Goal: Information Seeking & Learning: Learn about a topic

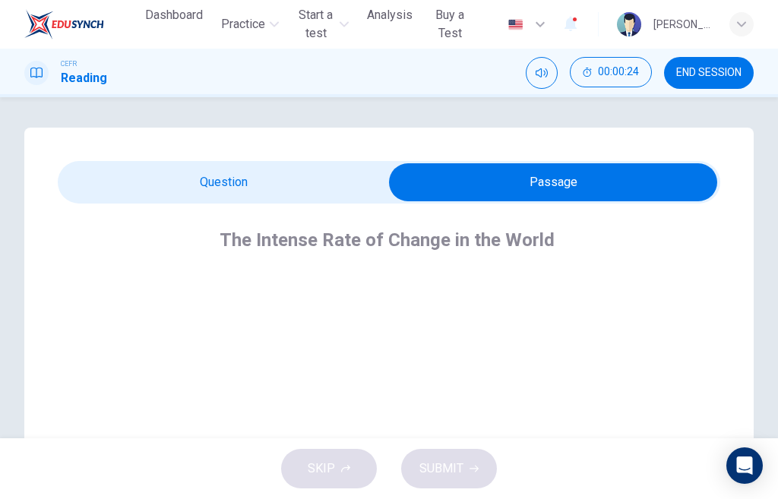
scroll to position [76, 0]
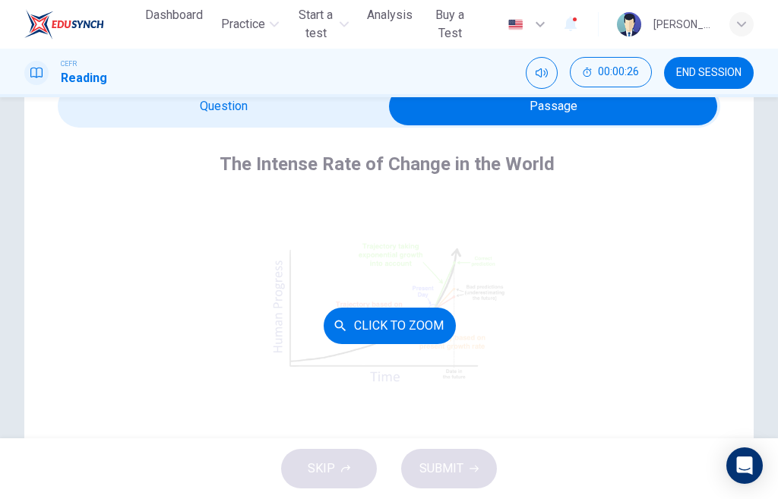
click at [425, 322] on button "Click to Zoom" at bounding box center [390, 326] width 132 height 36
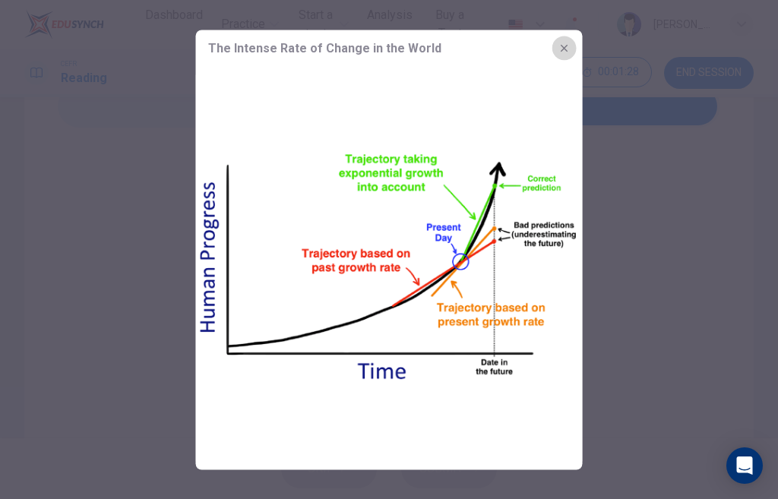
click at [565, 46] on icon "button" at bounding box center [565, 48] width 12 height 12
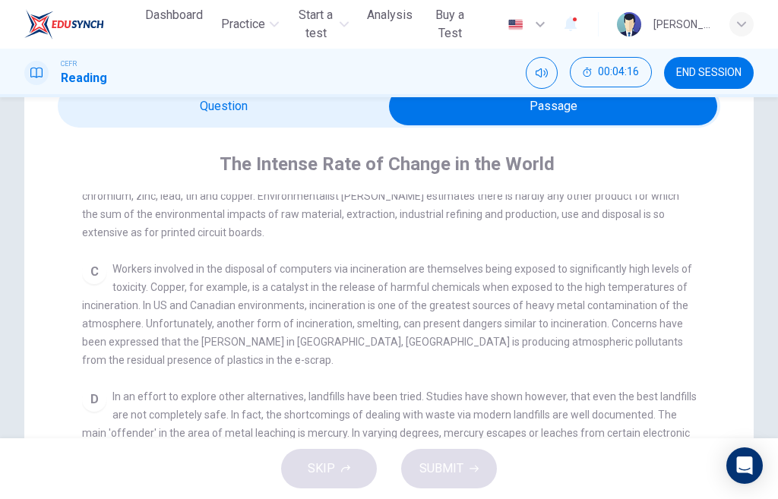
scroll to position [532, 0]
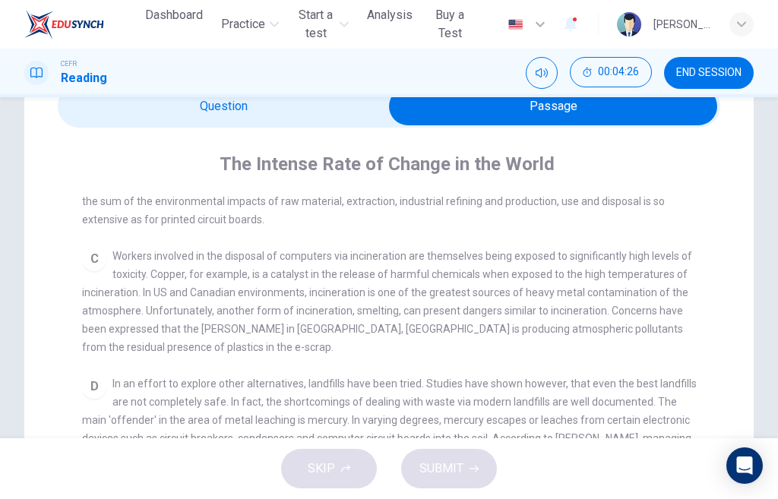
drag, startPoint x: 218, startPoint y: 161, endPoint x: 582, endPoint y: 353, distance: 411.3
click at [582, 353] on div "The Intense Rate of Change in the World CLICK TO ZOOM Click to Zoom A The inten…" at bounding box center [389, 445] width 663 height 635
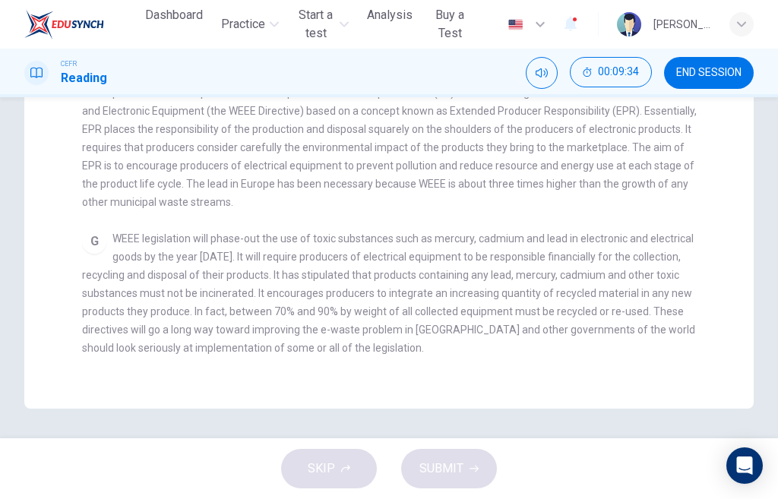
scroll to position [440, 0]
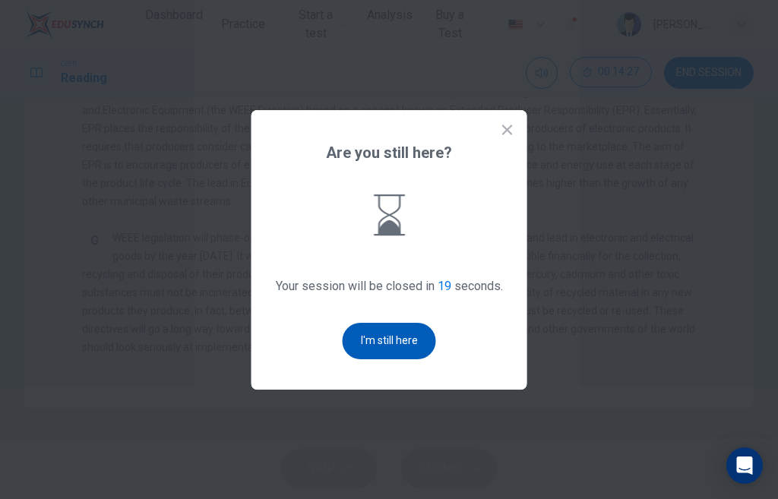
click at [421, 345] on button "I'm still here" at bounding box center [389, 341] width 93 height 36
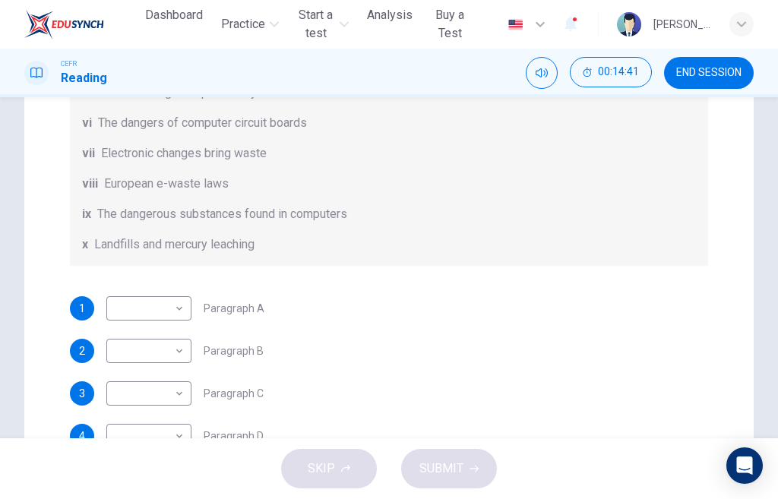
scroll to position [228, 0]
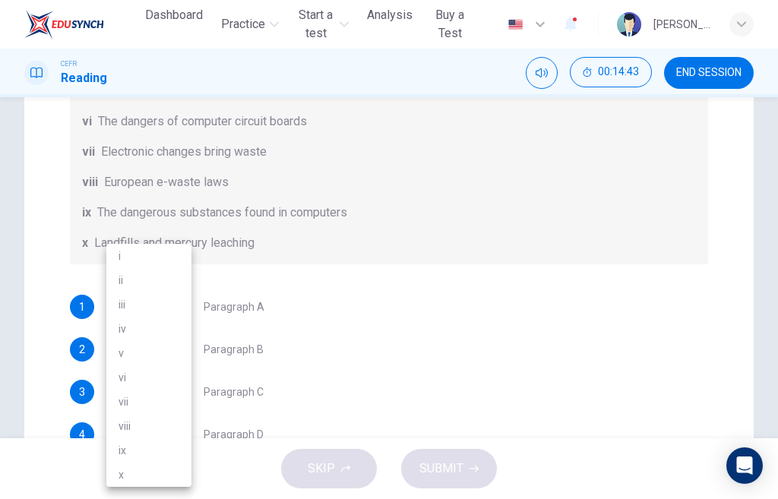
click at [181, 309] on body "This site uses cookies, as explained in our Privacy Policy . If you agree to th…" at bounding box center [389, 249] width 778 height 499
click at [271, 319] on div at bounding box center [389, 249] width 778 height 499
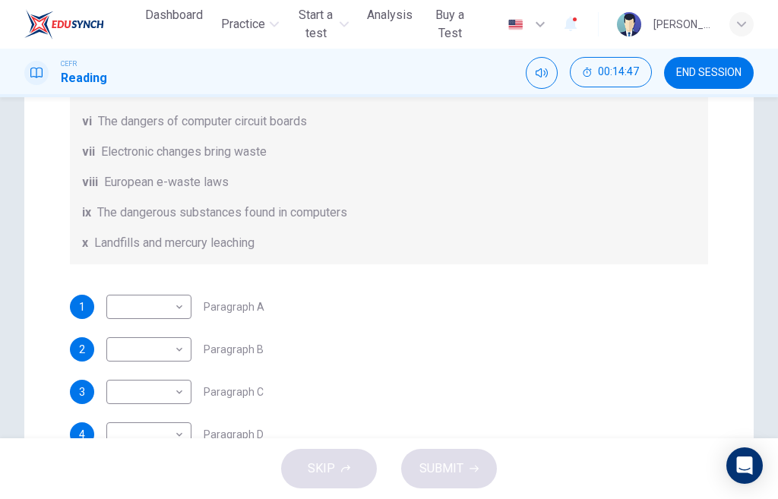
click at [254, 306] on span "Paragraph A" at bounding box center [234, 307] width 61 height 11
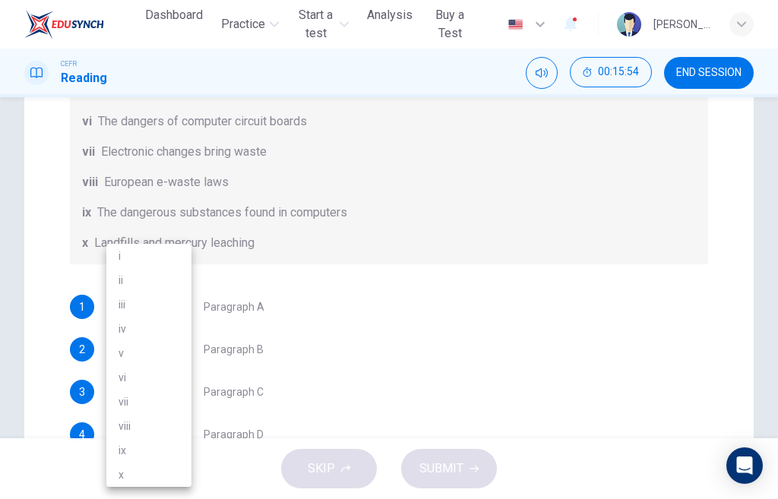
click at [182, 302] on body "This site uses cookies, as explained in our Privacy Policy . If you agree to th…" at bounding box center [389, 249] width 778 height 499
click at [146, 427] on li "viii" at bounding box center [148, 426] width 85 height 24
type input "****"
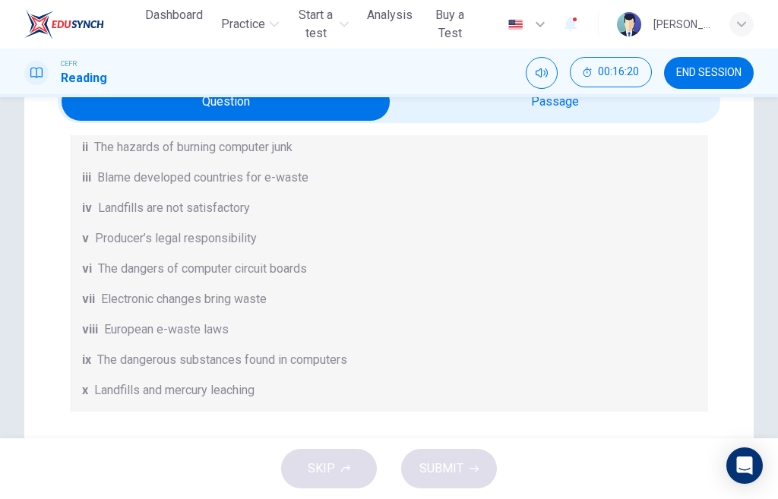
scroll to position [152, 0]
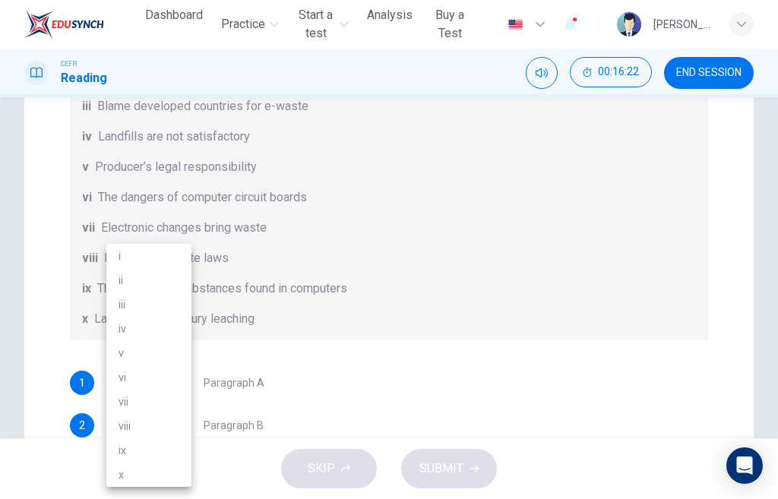
click at [180, 428] on body "This site uses cookies, as explained in our Privacy Policy . If you agree to th…" at bounding box center [389, 249] width 778 height 499
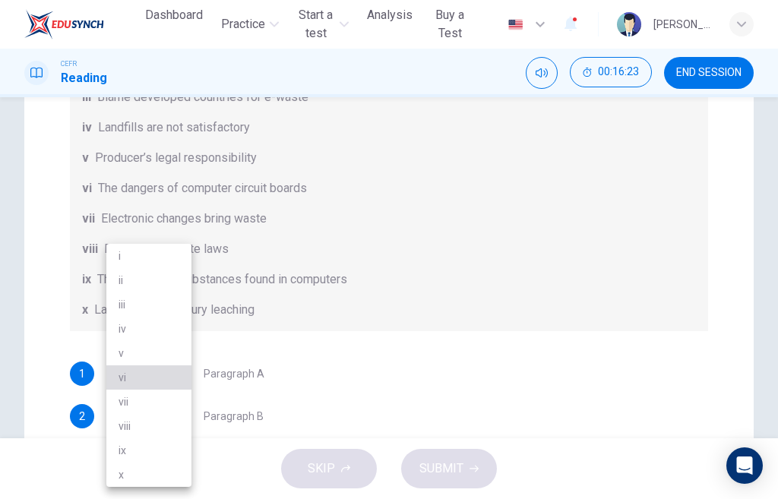
click at [160, 377] on li "vi" at bounding box center [148, 378] width 85 height 24
type input "**"
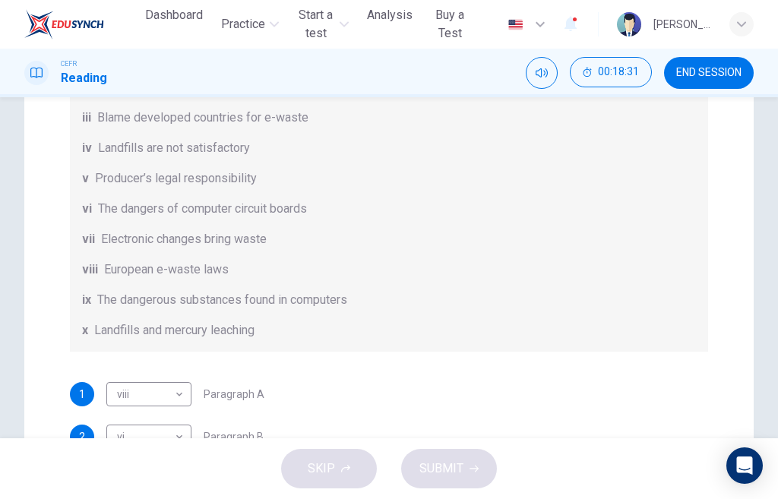
scroll to position [237, 0]
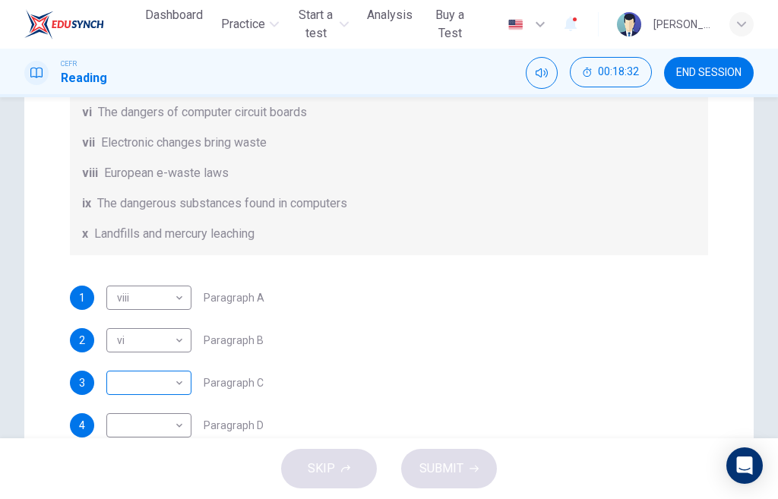
click at [173, 381] on body "This site uses cookies, as explained in our Privacy Policy . If you agree to th…" at bounding box center [389, 249] width 778 height 499
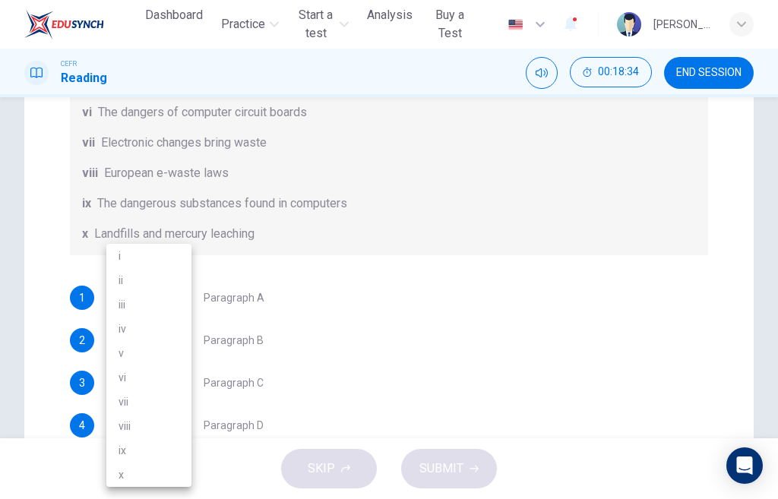
click at [160, 451] on li "ix" at bounding box center [148, 450] width 85 height 24
type input "**"
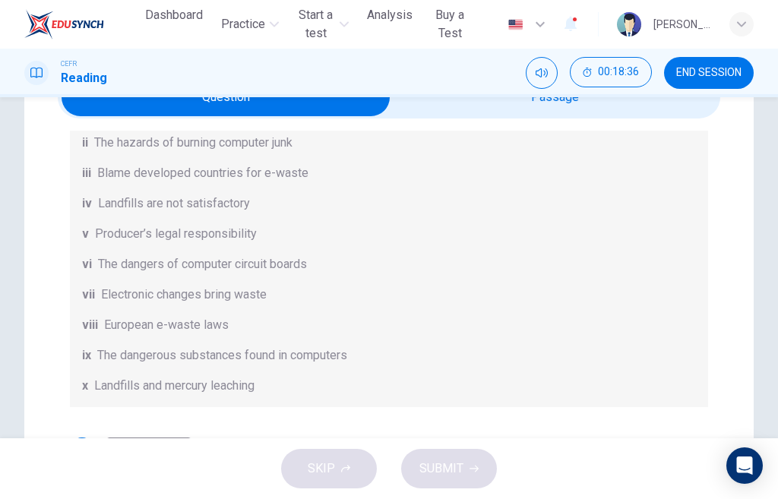
scroll to position [161, 0]
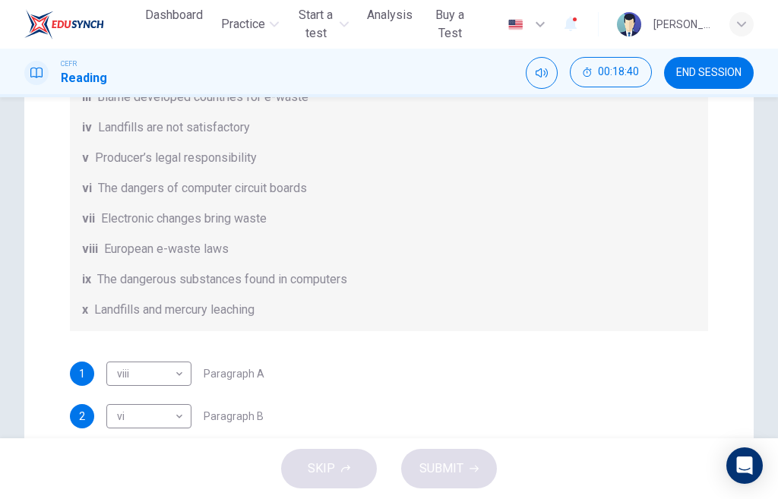
drag, startPoint x: 773, startPoint y: 258, endPoint x: 777, endPoint y: 143, distance: 114.8
click at [777, 143] on div "Questions 1 - 7 The Reading Passage has 7 paragraphs, A-G . Choose the correct …" at bounding box center [389, 267] width 778 height 341
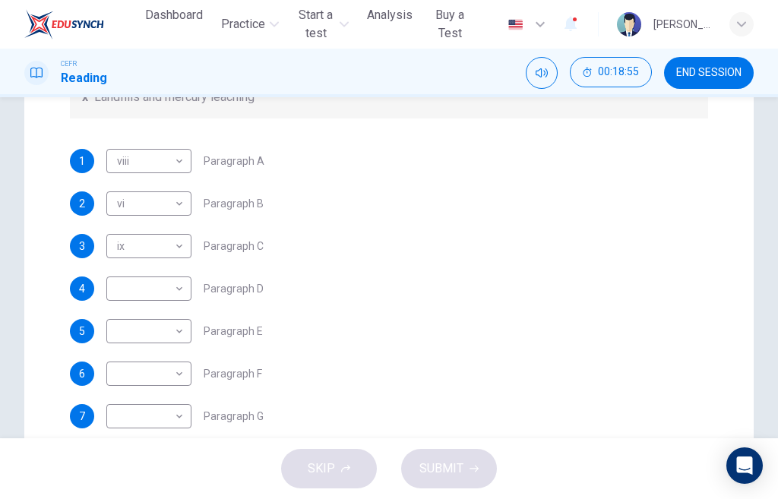
scroll to position [380, 0]
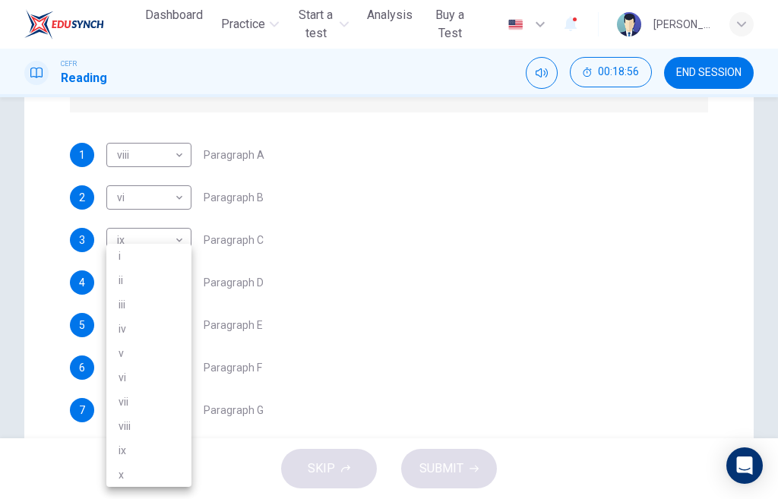
click at [181, 284] on body "This site uses cookies, as explained in our Privacy Policy . If you agree to th…" at bounding box center [389, 249] width 778 height 499
click at [160, 324] on li "iv" at bounding box center [148, 329] width 85 height 24
type input "**"
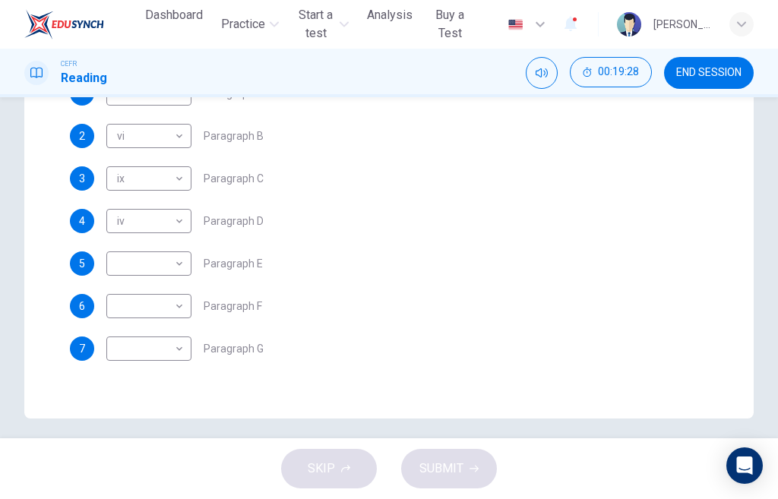
scroll to position [452, 0]
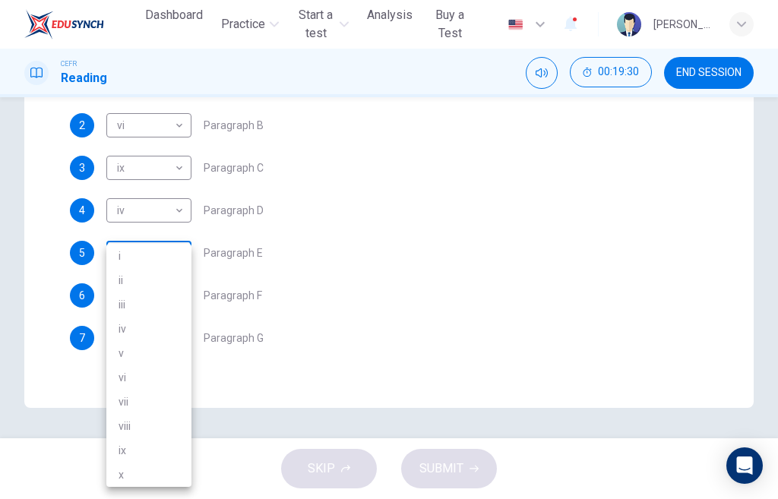
click at [176, 252] on body "This site uses cookies, as explained in our Privacy Policy . If you agree to th…" at bounding box center [389, 249] width 778 height 499
click at [154, 253] on li "i" at bounding box center [148, 256] width 85 height 24
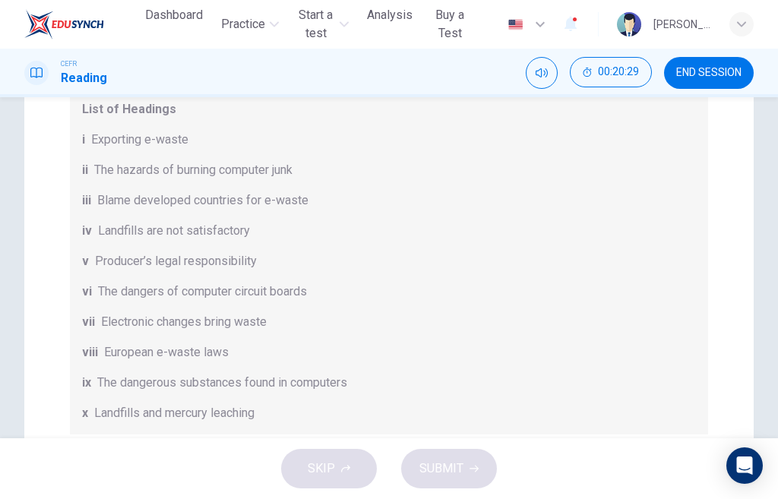
scroll to position [246, 0]
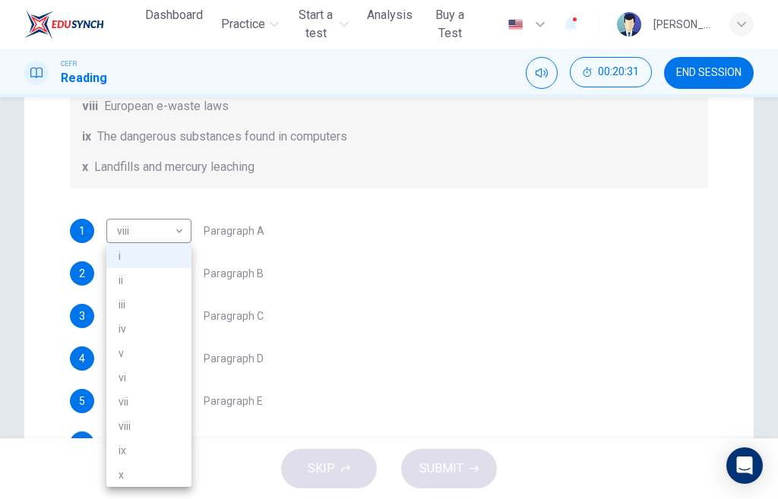
click at [179, 397] on body "This site uses cookies, as explained in our Privacy Policy . If you agree to th…" at bounding box center [389, 249] width 778 height 499
click at [144, 278] on li "ii" at bounding box center [148, 280] width 85 height 24
type input "**"
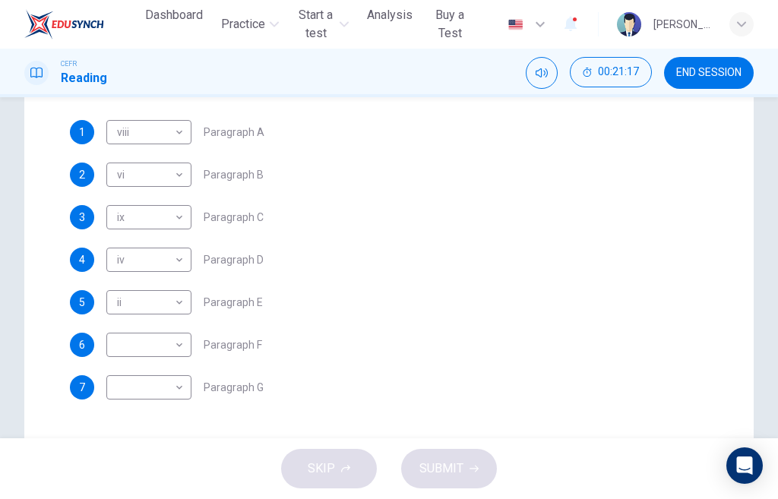
scroll to position [376, 0]
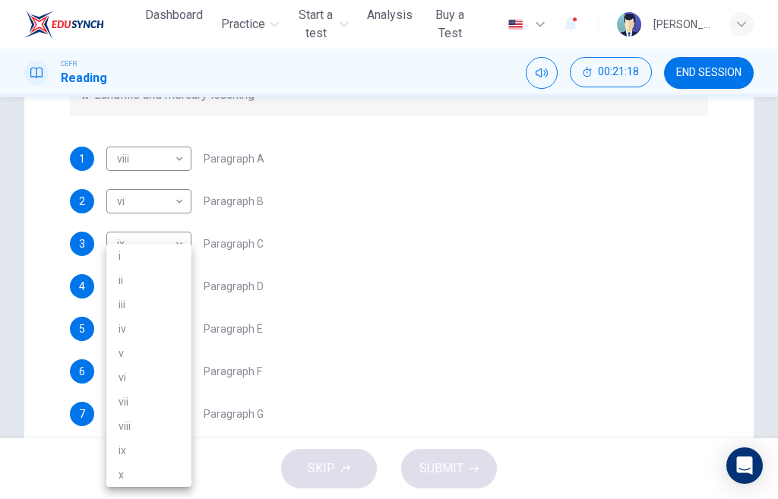
click at [181, 372] on body "This site uses cookies, as explained in our Privacy Policy . If you agree to th…" at bounding box center [389, 249] width 778 height 499
click at [156, 426] on li "viii" at bounding box center [148, 426] width 85 height 24
type input "****"
click at [180, 416] on body "This site uses cookies, as explained in our Privacy Policy . If you agree to th…" at bounding box center [389, 249] width 778 height 499
click at [141, 257] on li "i" at bounding box center [148, 256] width 85 height 24
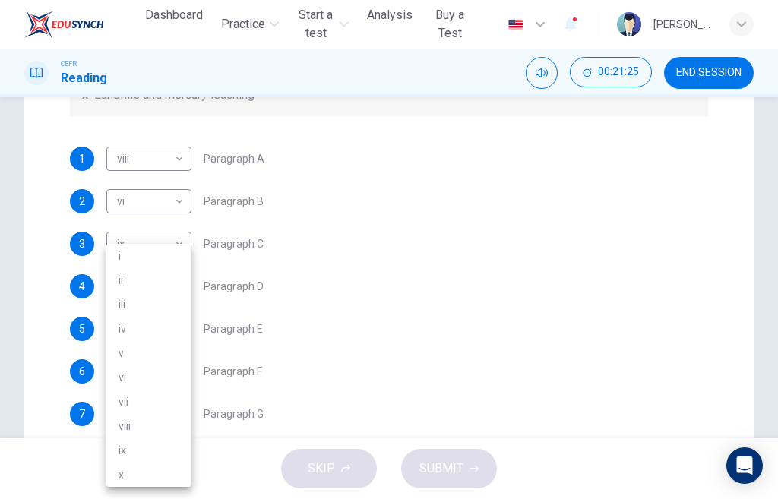
type input "*"
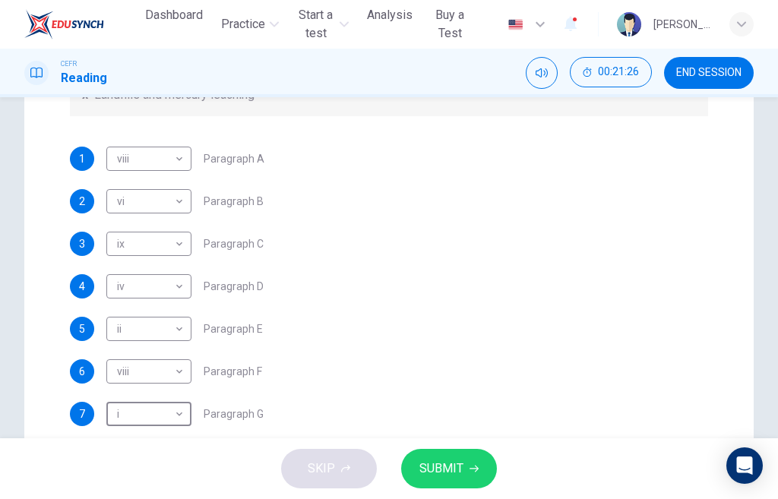
scroll to position [452, 0]
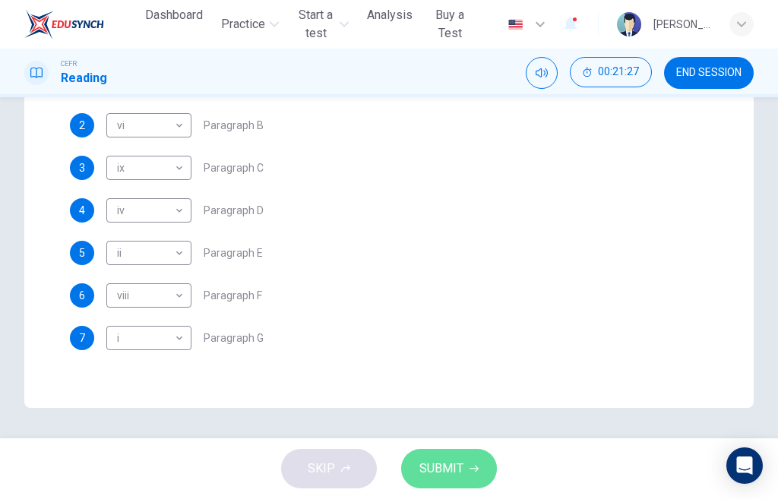
click at [438, 462] on span "SUBMIT" at bounding box center [441, 468] width 44 height 21
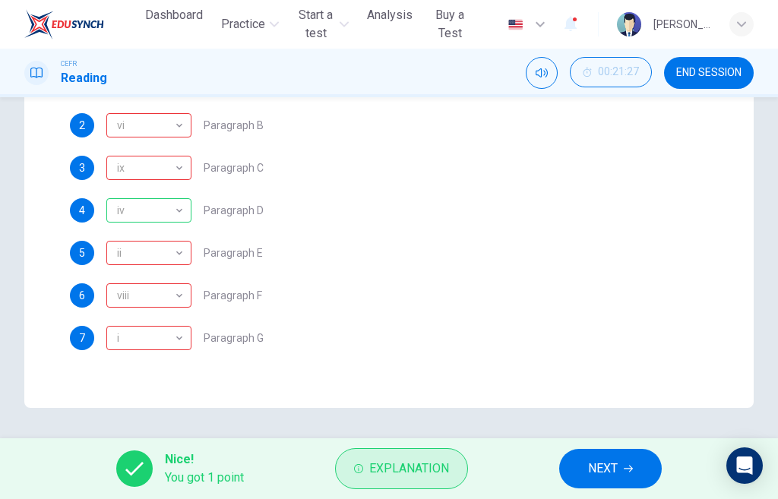
click at [419, 475] on span "Explanation" at bounding box center [409, 468] width 80 height 21
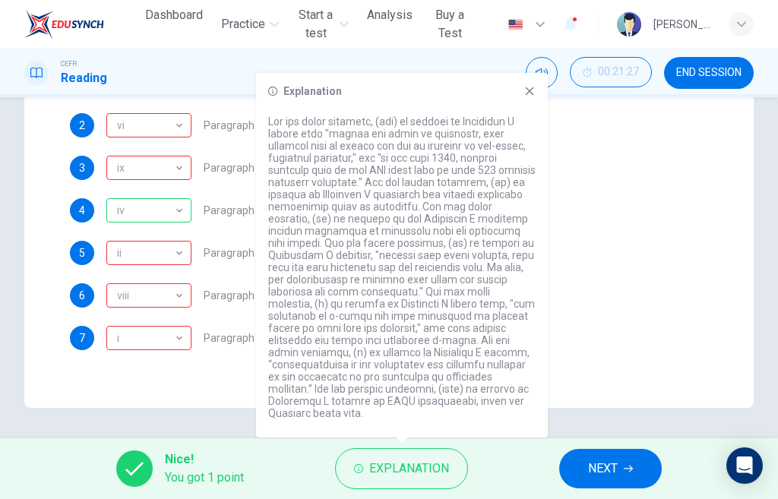
click at [209, 368] on div "Questions 1 - 7 The Reading Passage has 7 paragraphs, A-G . Choose the correct …" at bounding box center [389, 69] width 663 height 611
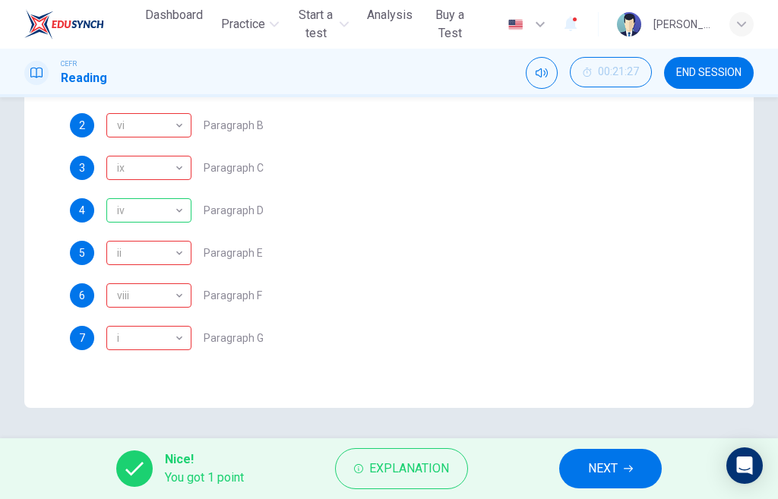
click at [595, 467] on span "NEXT" at bounding box center [603, 468] width 30 height 21
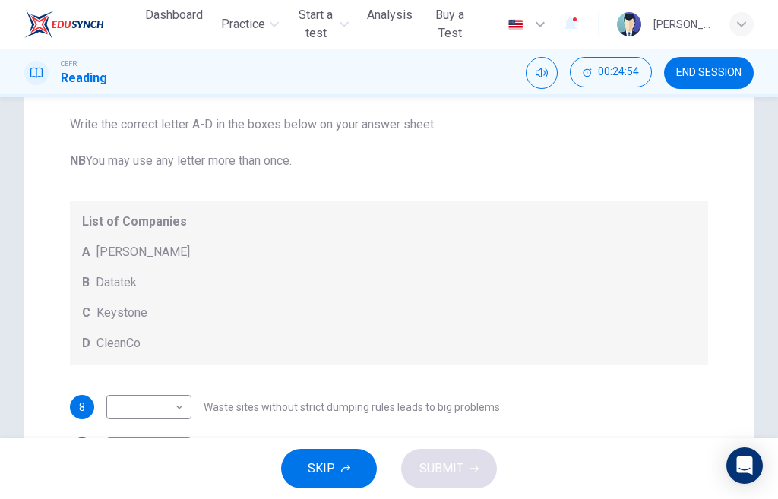
scroll to position [304, 0]
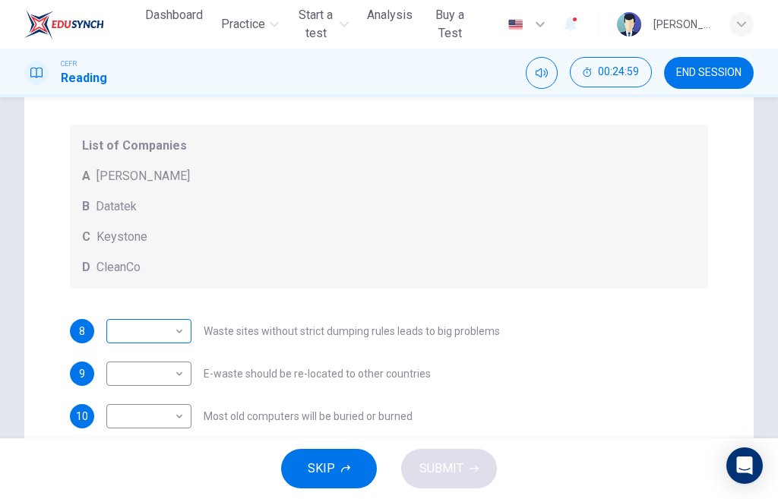
click at [183, 334] on body "This site uses cookies, as explained in our Privacy Policy . If you agree to th…" at bounding box center [389, 249] width 778 height 499
click at [161, 356] on li "A" at bounding box center [148, 355] width 85 height 24
type input "*"
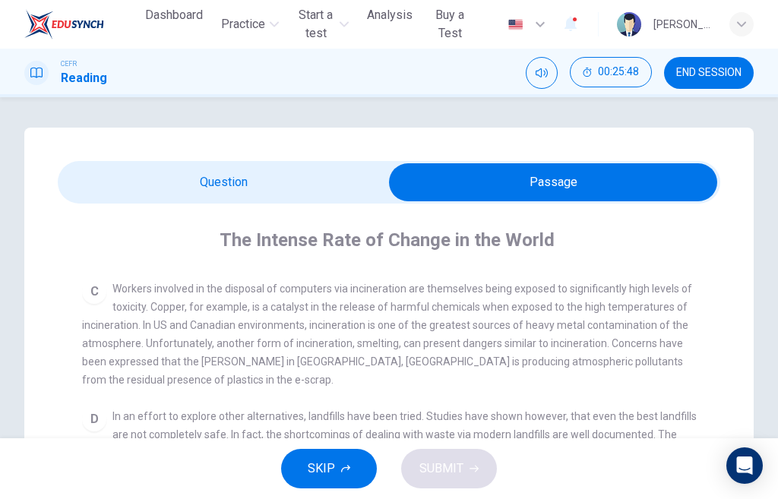
scroll to position [608, 0]
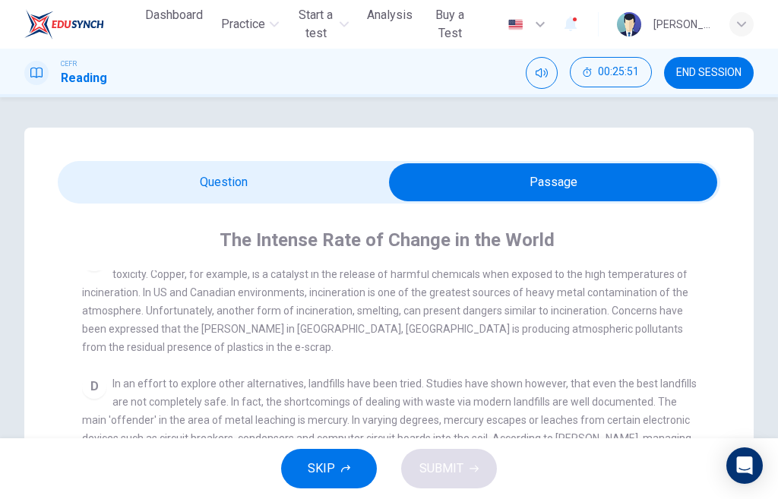
drag, startPoint x: 233, startPoint y: 331, endPoint x: 339, endPoint y: 331, distance: 106.4
click at [339, 331] on span "Workers involved in the disposal of computers via incineration are themselves b…" at bounding box center [387, 301] width 610 height 103
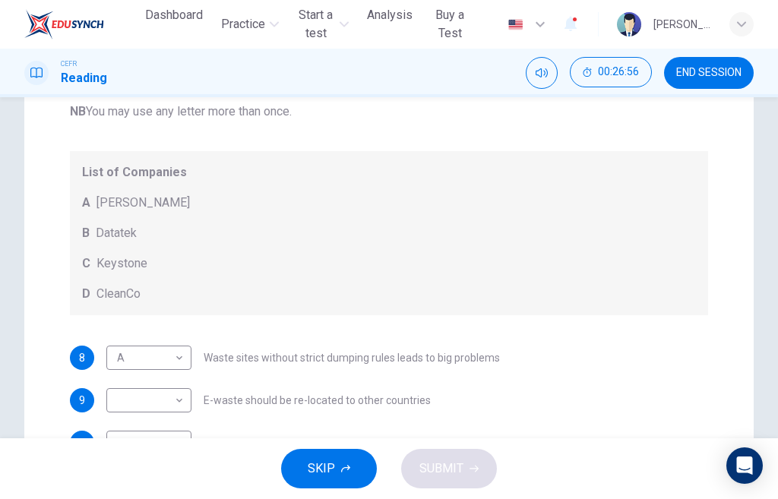
scroll to position [304, 0]
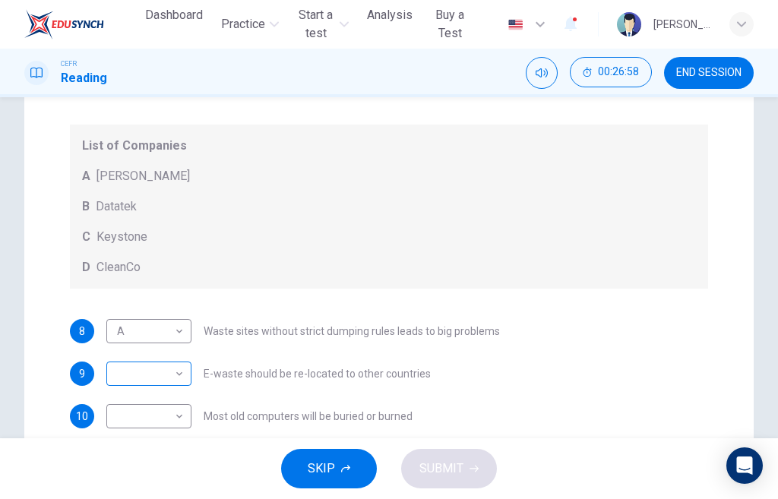
click at [181, 377] on body "This site uses cookies, as explained in our Privacy Policy . If you agree to th…" at bounding box center [389, 249] width 778 height 499
click at [150, 419] on li "B" at bounding box center [148, 422] width 85 height 24
type input "*"
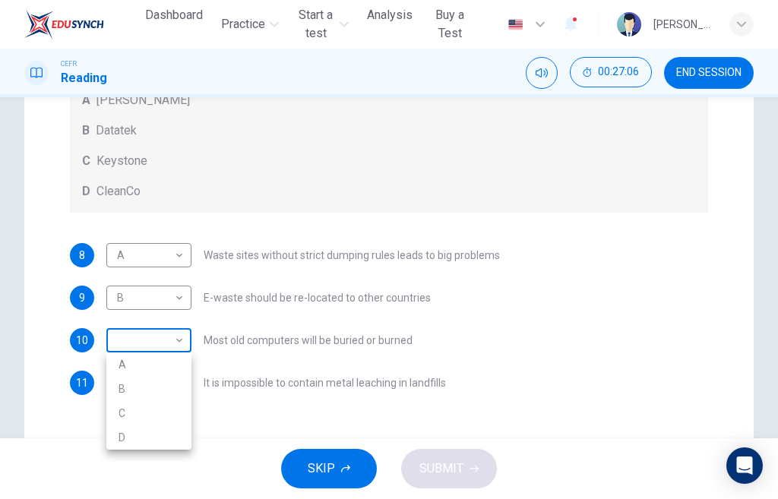
click at [177, 346] on body "This site uses cookies, as explained in our Privacy Policy . If you agree to th…" at bounding box center [389, 249] width 778 height 499
click at [147, 410] on li "C" at bounding box center [148, 413] width 85 height 24
type input "*"
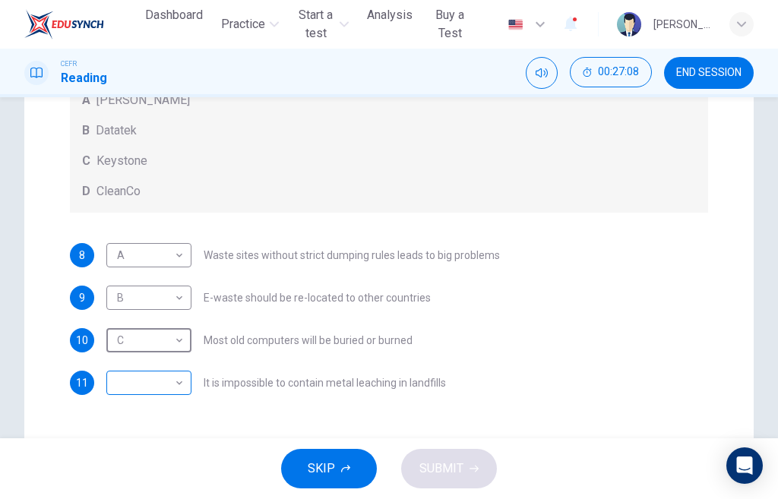
click at [181, 385] on body "This site uses cookies, as explained in our Privacy Policy . If you agree to th…" at bounding box center [389, 249] width 778 height 499
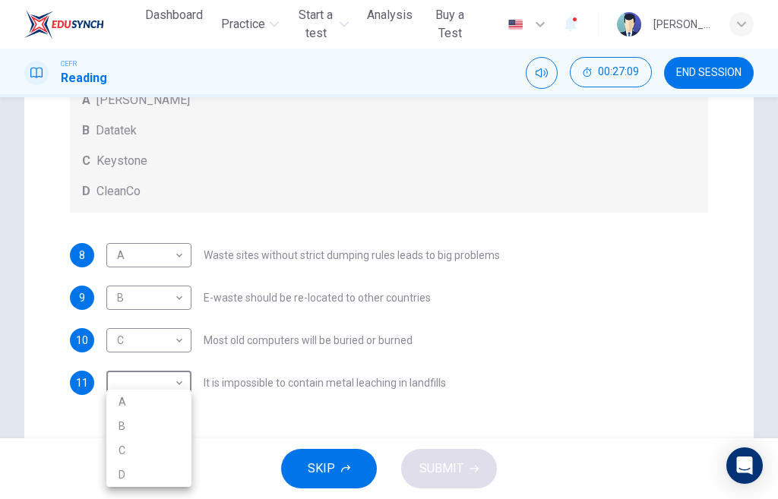
click at [138, 470] on li "D" at bounding box center [148, 475] width 85 height 24
type input "*"
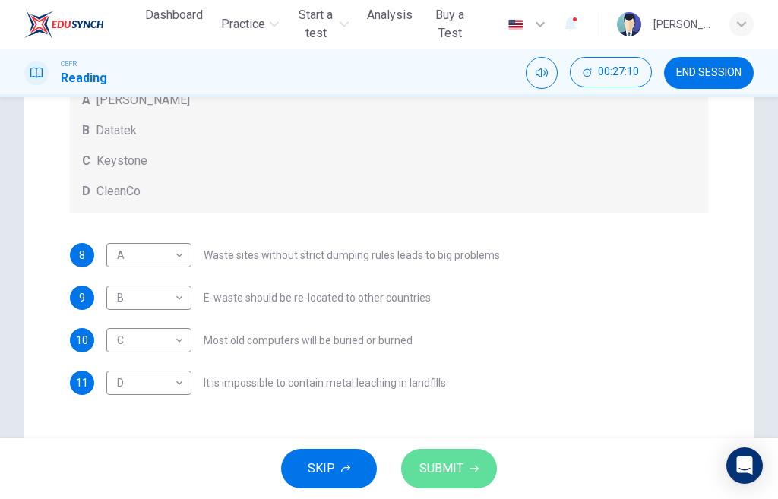
click at [466, 475] on button "SUBMIT" at bounding box center [449, 469] width 96 height 40
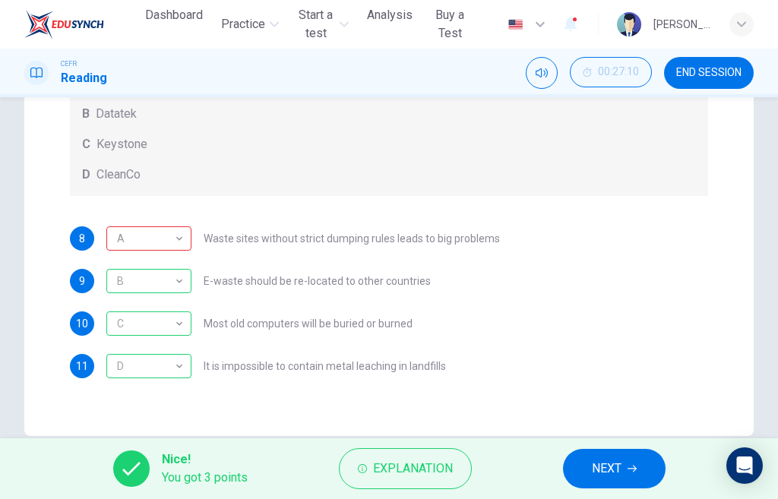
scroll to position [425, 0]
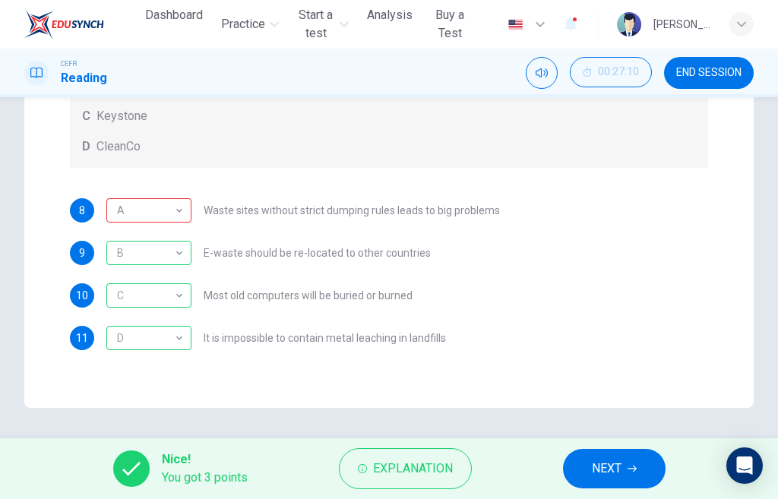
click at [616, 470] on span "NEXT" at bounding box center [607, 468] width 30 height 21
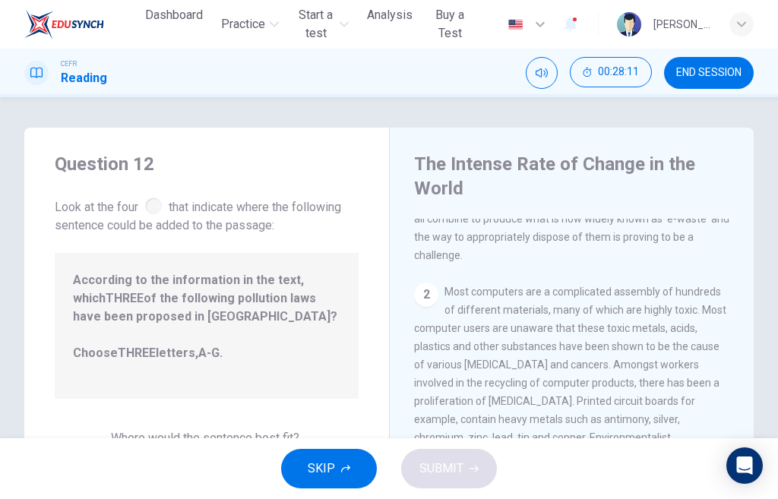
scroll to position [0, 0]
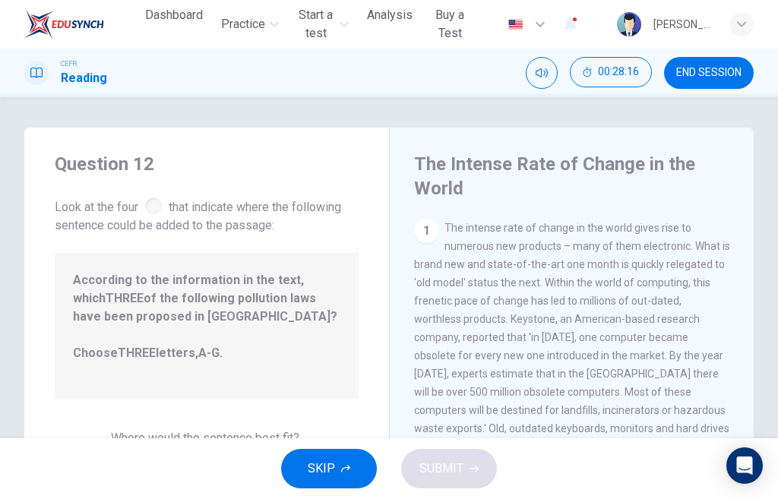
click at [424, 230] on div "1" at bounding box center [426, 231] width 24 height 24
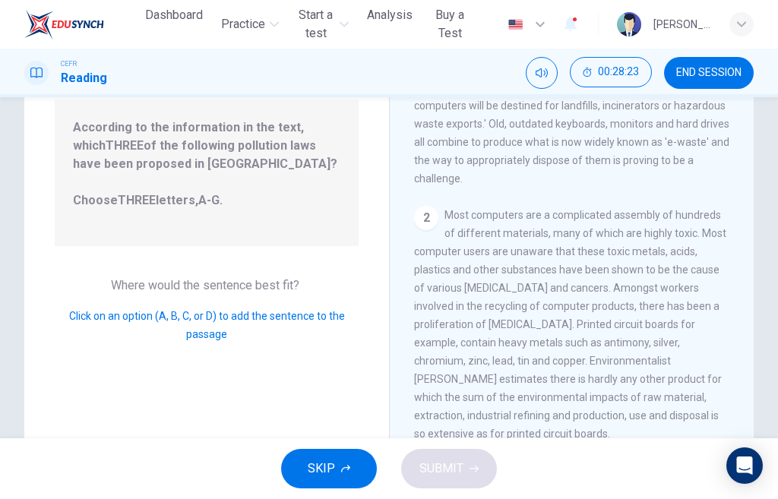
scroll to position [152, 0]
click at [427, 207] on div "2" at bounding box center [426, 219] width 24 height 24
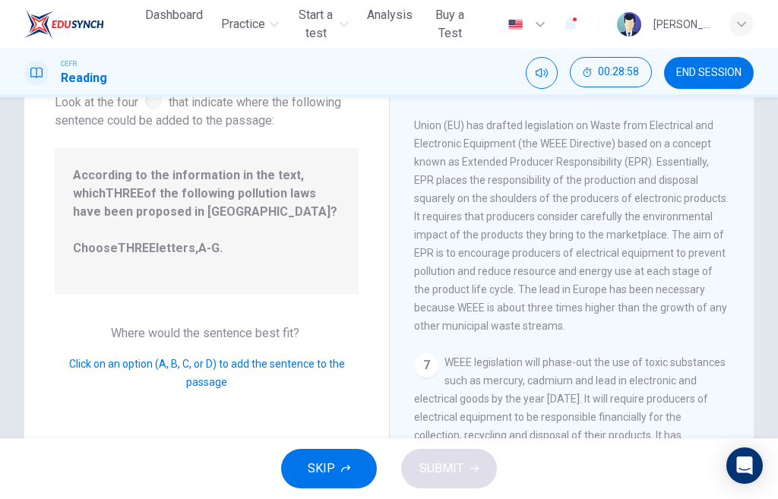
scroll to position [196, 0]
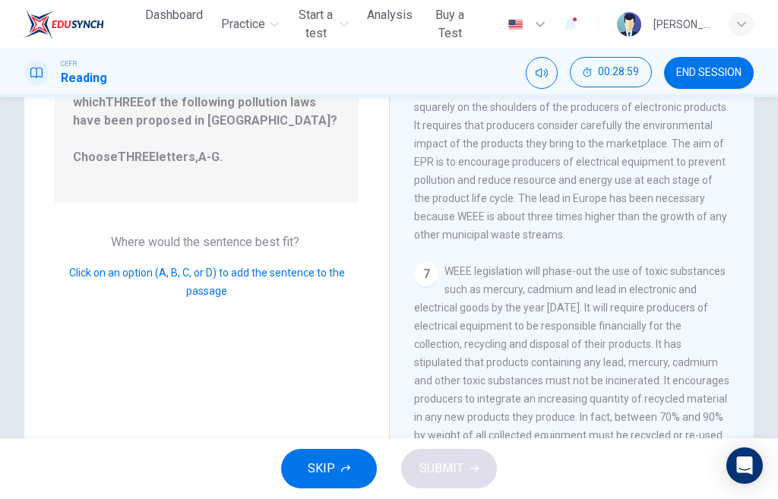
click at [429, 275] on div "7" at bounding box center [426, 274] width 24 height 24
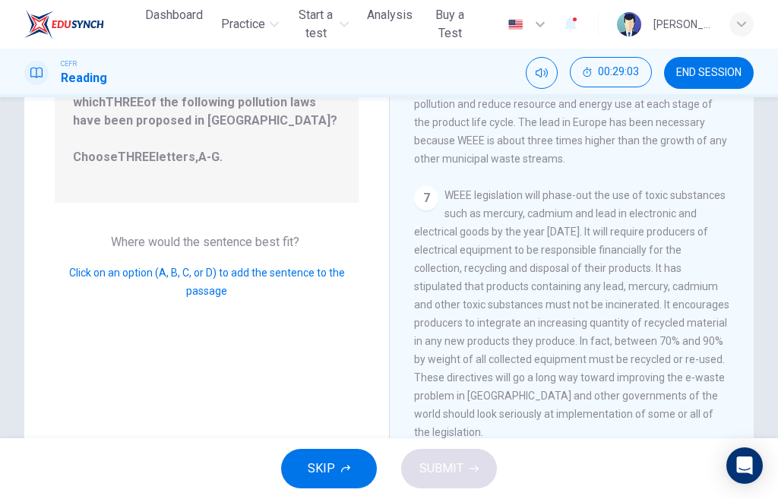
drag, startPoint x: 165, startPoint y: 277, endPoint x: 454, endPoint y: 261, distance: 289.9
click at [454, 261] on div "Question 12 Look at the four that indicate where the following sentence could b…" at bounding box center [389, 208] width 730 height 552
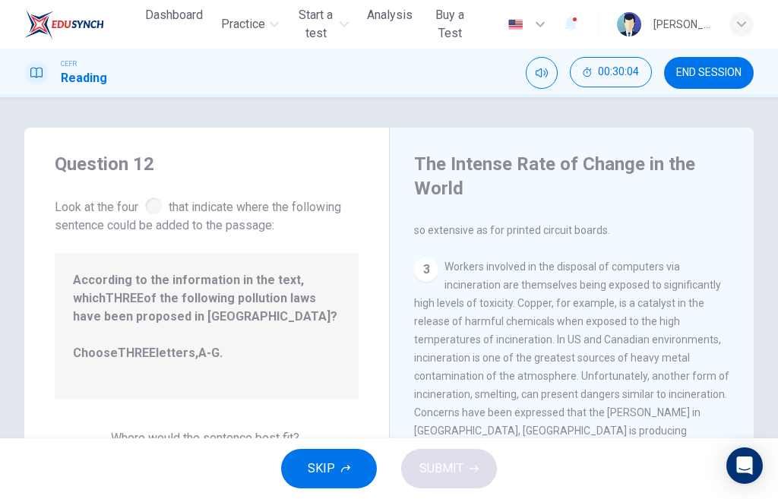
scroll to position [527, 0]
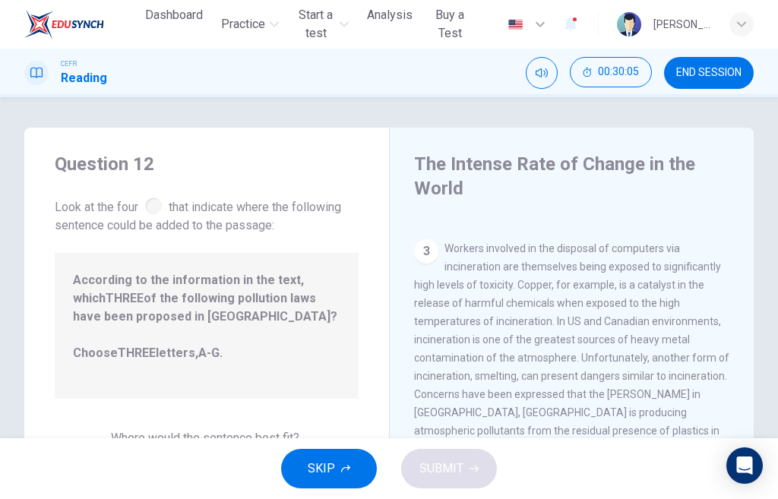
click at [426, 239] on div "3" at bounding box center [426, 251] width 24 height 24
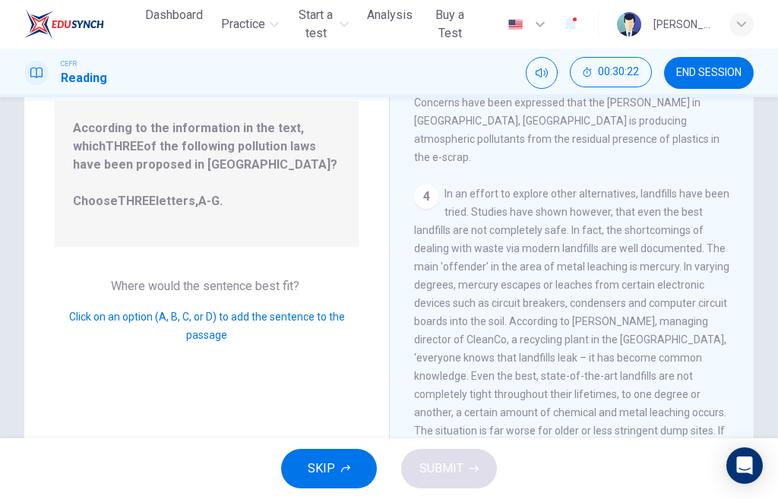
scroll to position [679, 0]
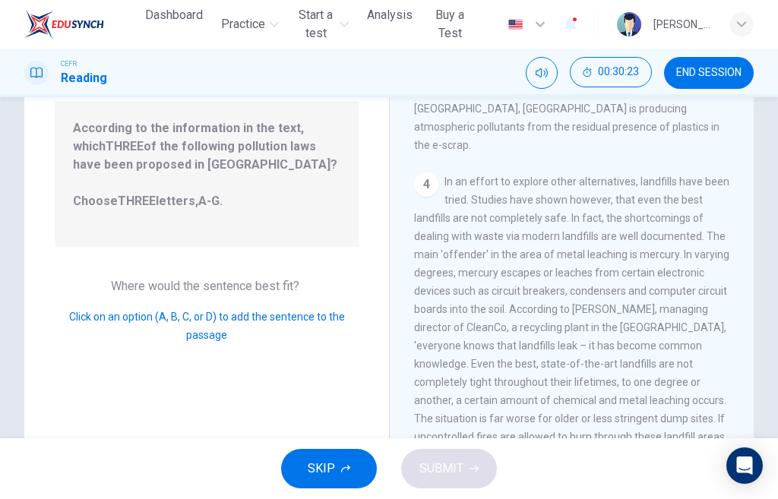
click at [526, 298] on div "4 In an effort to explore other alternatives, landfills have been tried. Studie…" at bounding box center [572, 319] width 316 height 292
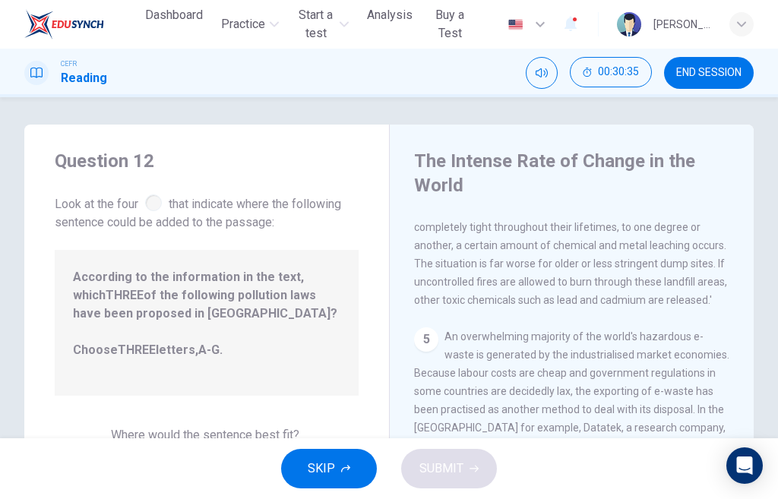
scroll to position [0, 0]
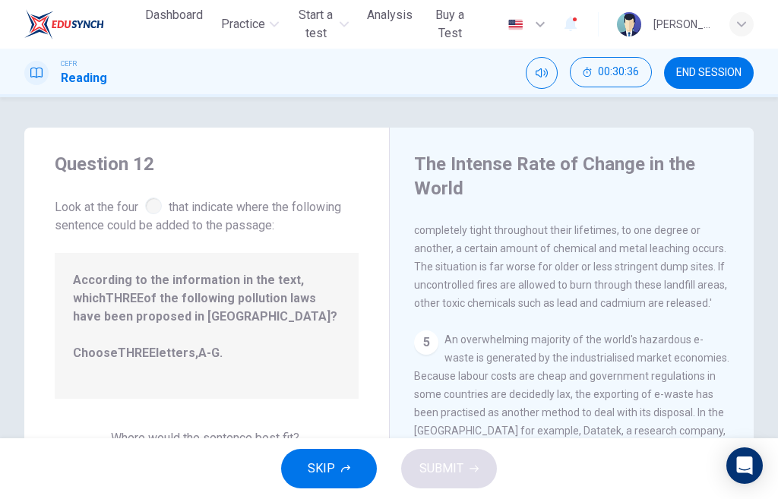
click at [219, 302] on span "According to the information in the text, which THREE of the following pollutio…" at bounding box center [207, 325] width 268 height 109
click at [146, 205] on span "Look at the four that indicate where the following sentence could be added to t…" at bounding box center [207, 215] width 304 height 40
click at [148, 205] on div at bounding box center [153, 206] width 17 height 17
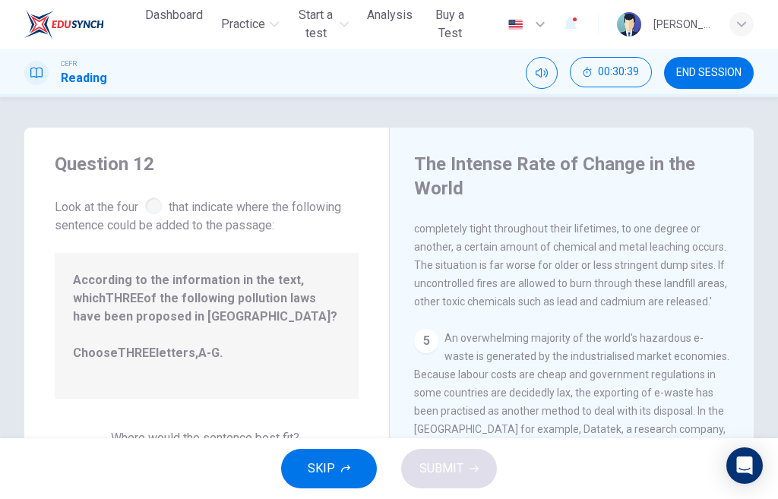
scroll to position [983, 0]
click at [425, 331] on div "5" at bounding box center [426, 343] width 24 height 24
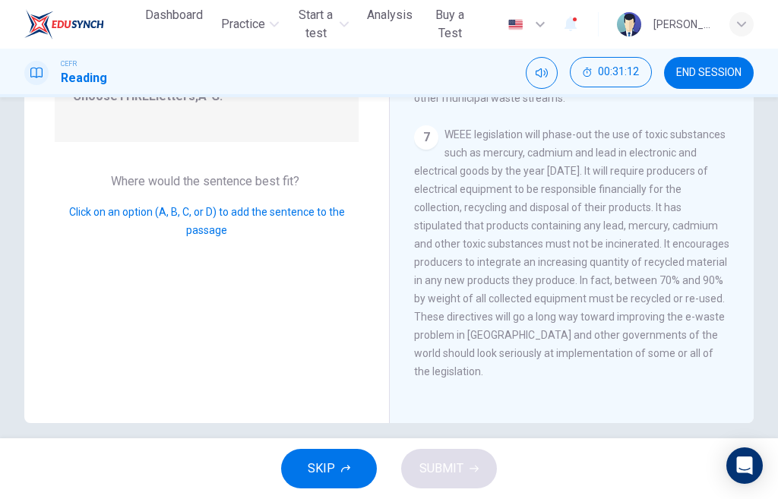
scroll to position [272, 0]
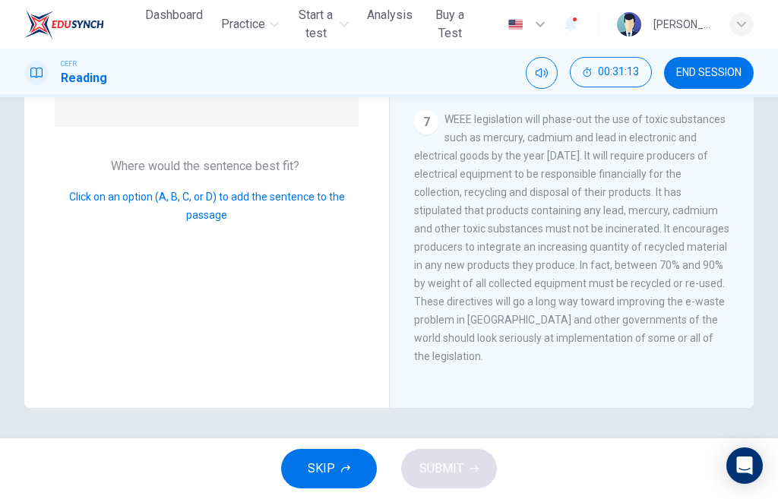
click at [217, 199] on span "Click on an option (A, B, C, or D) to add the sentence to the passage" at bounding box center [207, 206] width 276 height 30
click at [214, 198] on span "Click on an option (A, B, C, or D) to add the sentence to the passage" at bounding box center [207, 206] width 276 height 30
click at [205, 195] on span "Click on an option (A, B, C, or D) to add the sentence to the passage" at bounding box center [207, 206] width 276 height 30
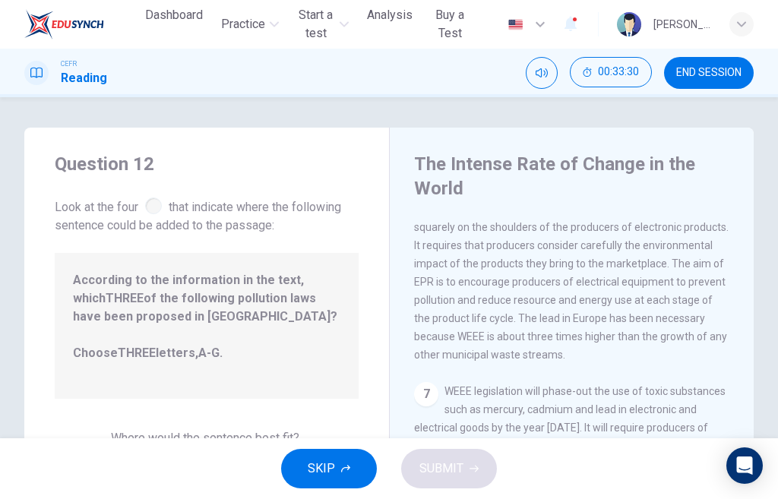
scroll to position [76, 0]
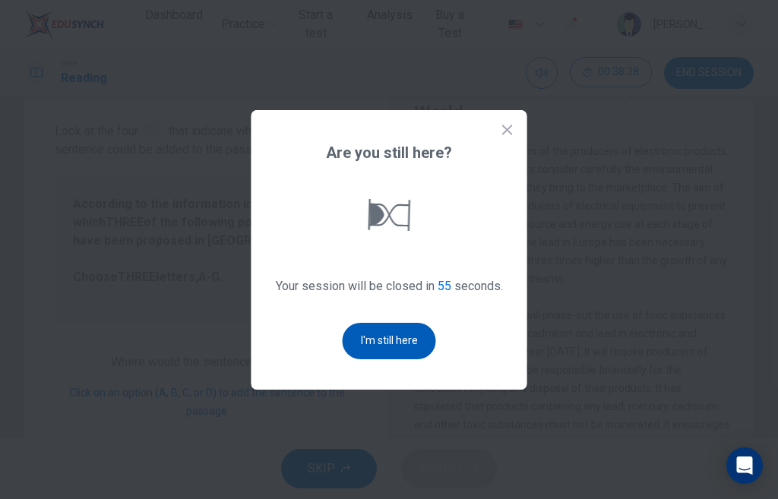
click at [406, 346] on button "I'm still here" at bounding box center [389, 341] width 93 height 36
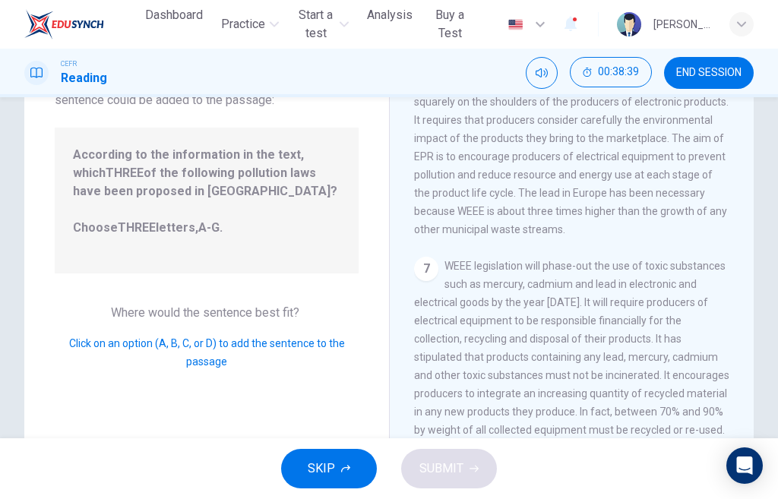
scroll to position [152, 0]
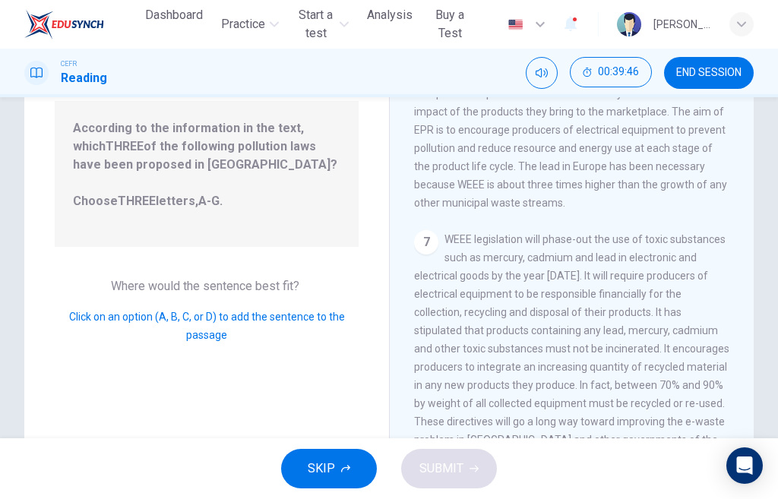
click at [160, 318] on span "Click on an option (A, B, C, or D) to add the sentence to the passage" at bounding box center [207, 326] width 276 height 30
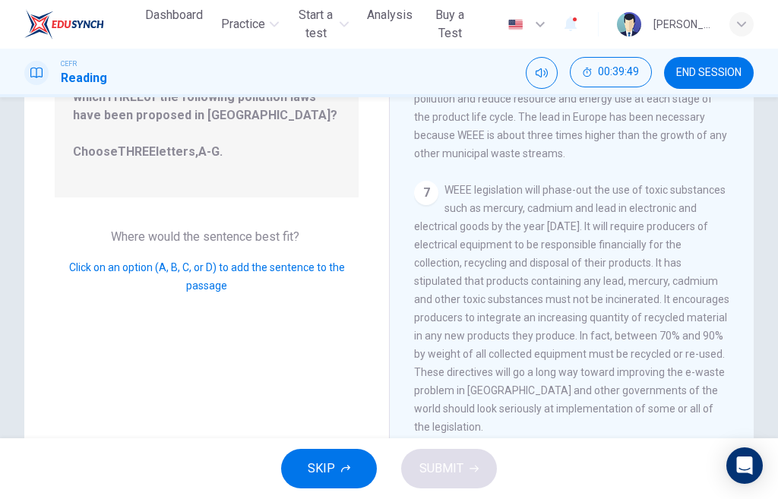
scroll to position [228, 0]
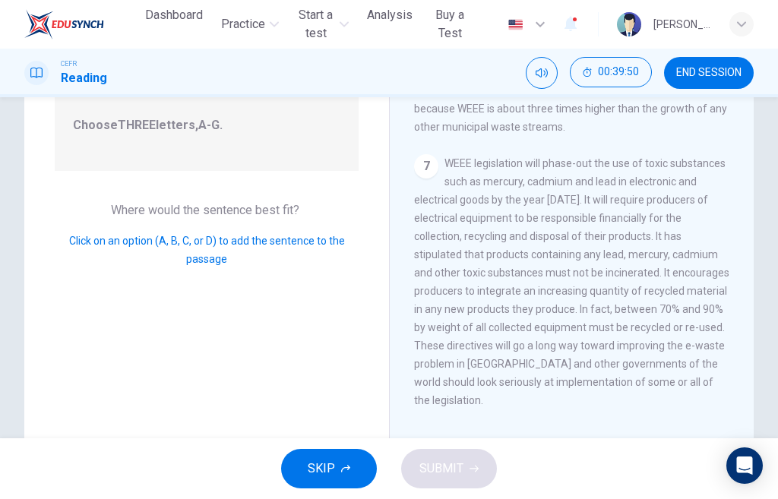
click at [425, 169] on div "7" at bounding box center [426, 166] width 24 height 24
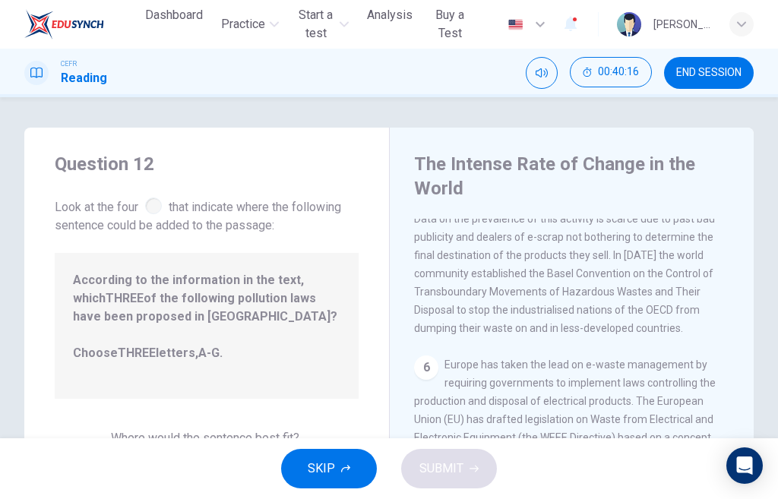
scroll to position [1287, 0]
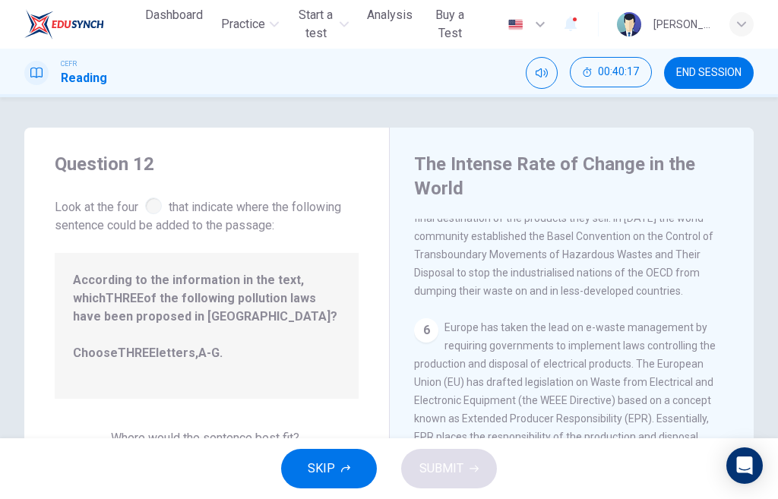
click at [429, 318] on div "6" at bounding box center [426, 330] width 24 height 24
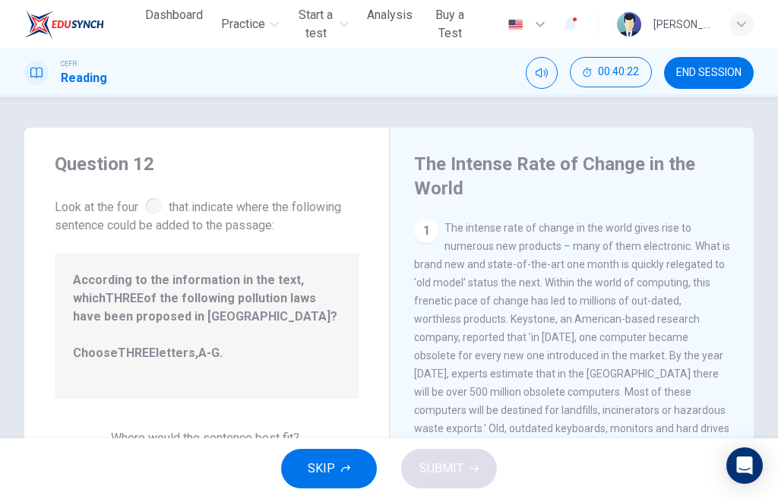
scroll to position [304, 0]
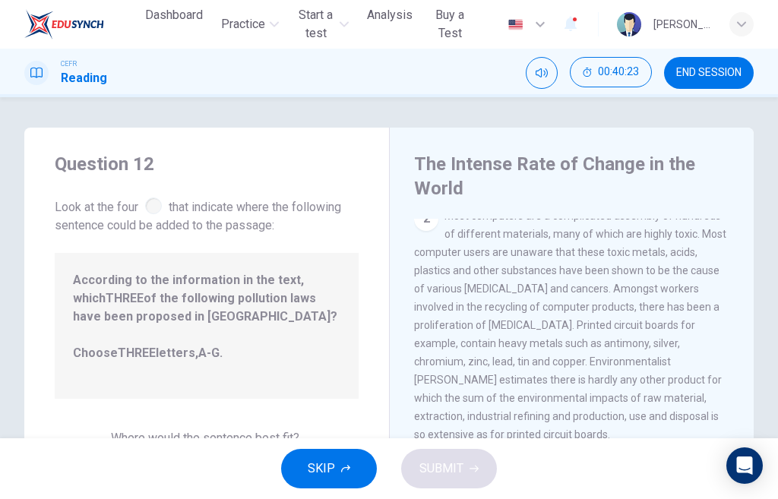
click at [321, 470] on span "SKIP" at bounding box center [321, 468] width 27 height 21
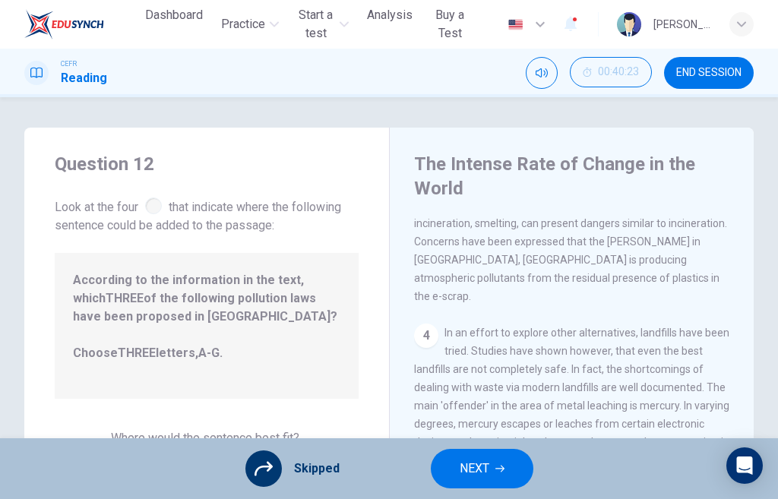
scroll to position [684, 0]
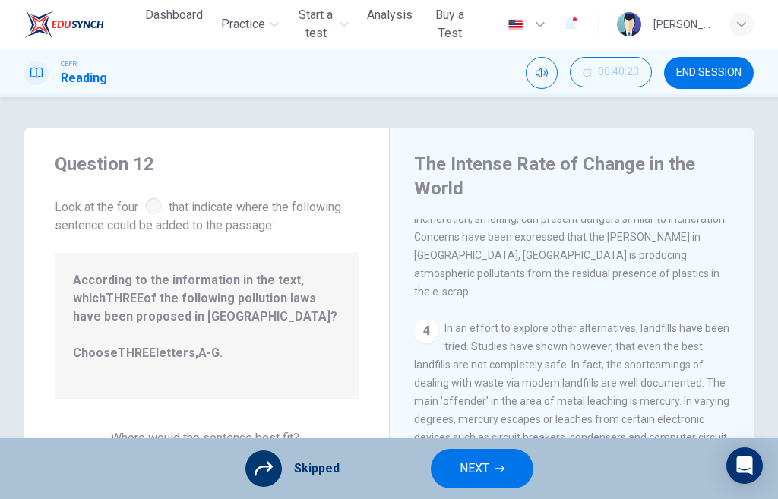
drag, startPoint x: 773, startPoint y: 258, endPoint x: 777, endPoint y: 338, distance: 80.7
click at [777, 338] on div "Question 12 Look at the four that indicate where the following sentence could b…" at bounding box center [389, 267] width 778 height 341
click at [492, 476] on button "NEXT" at bounding box center [482, 469] width 103 height 40
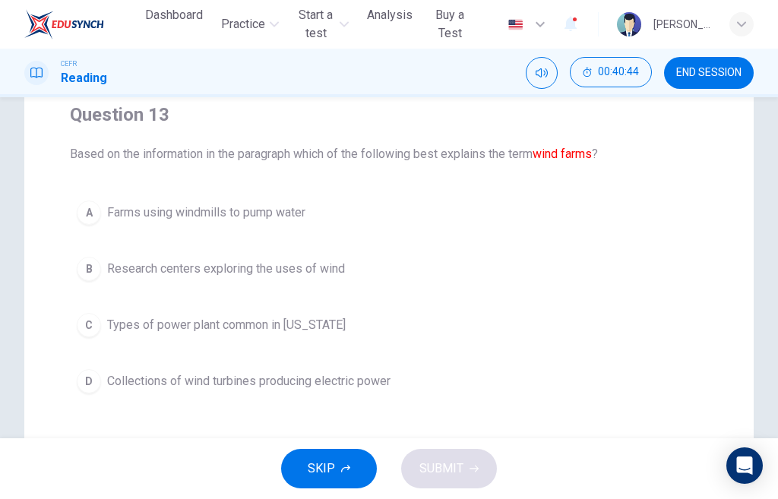
scroll to position [152, 0]
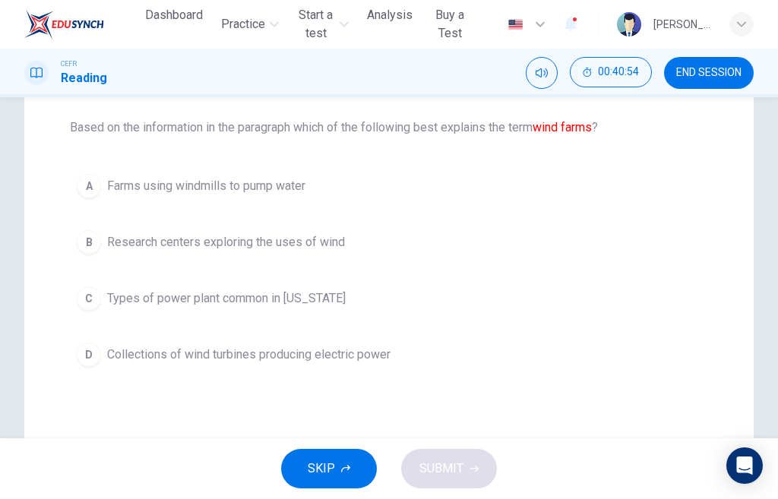
click at [84, 351] on div "D" at bounding box center [89, 355] width 24 height 24
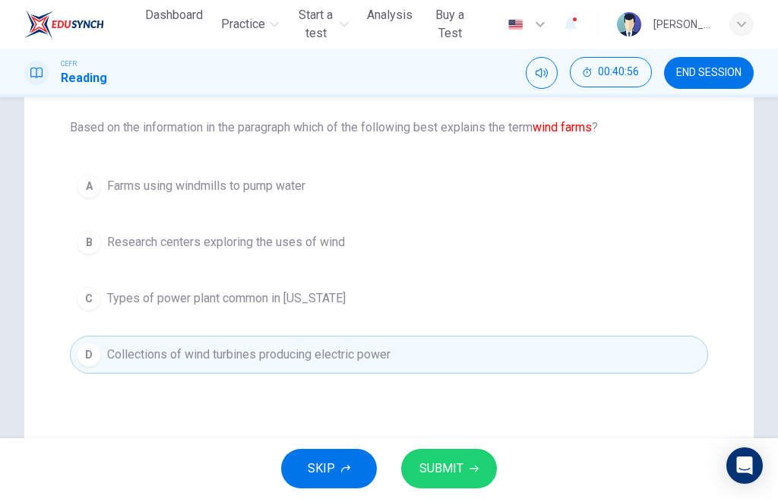
click at [438, 461] on span "SUBMIT" at bounding box center [441, 468] width 44 height 21
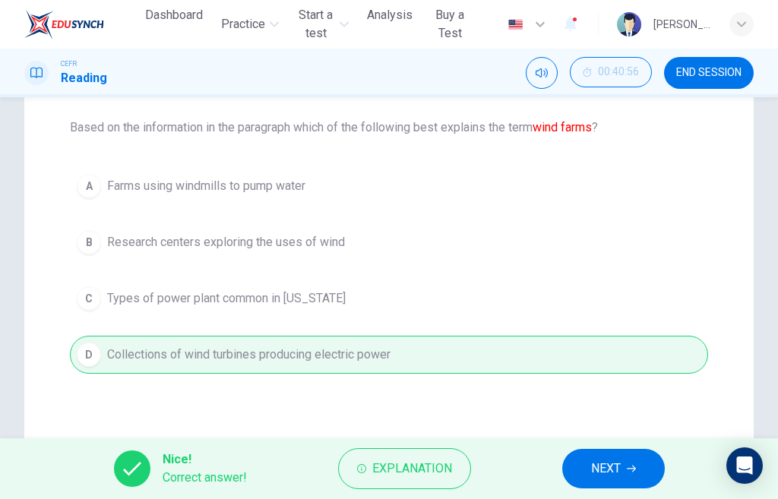
click at [583, 459] on button "NEXT" at bounding box center [613, 469] width 103 height 40
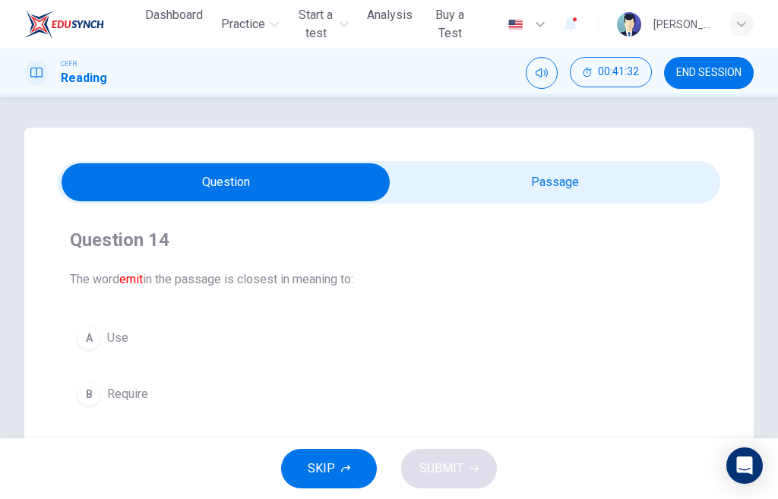
scroll to position [76, 0]
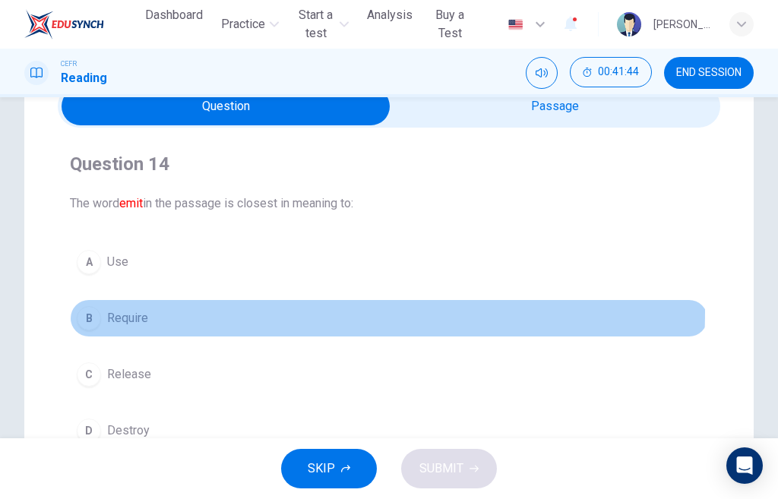
click at [85, 310] on div "B" at bounding box center [89, 318] width 24 height 24
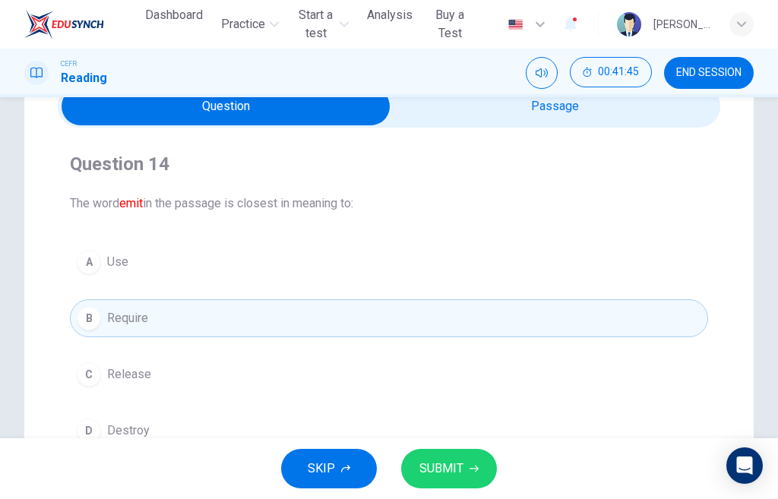
click at [468, 461] on button "SUBMIT" at bounding box center [449, 469] width 96 height 40
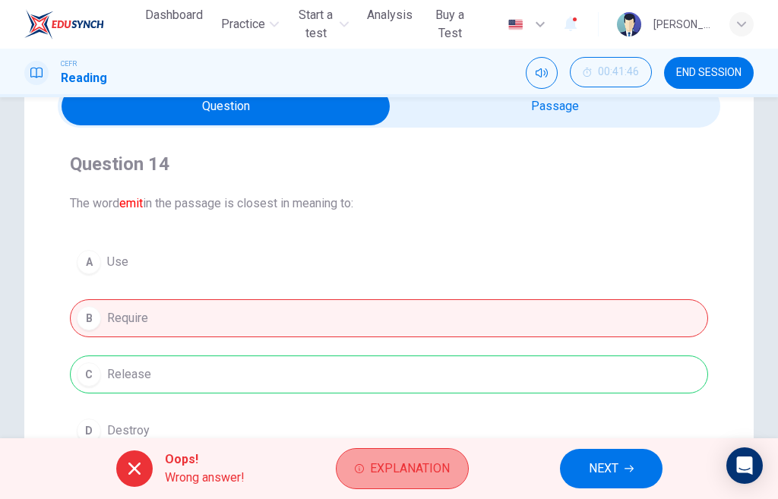
click at [373, 469] on span "Explanation" at bounding box center [410, 468] width 80 height 21
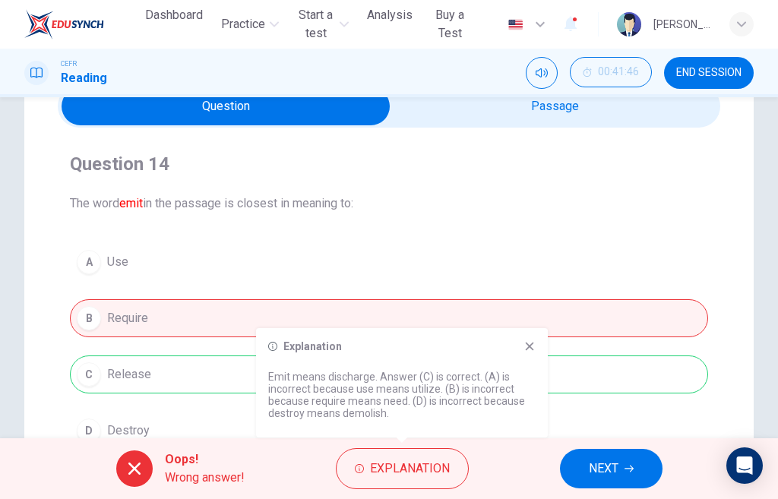
click at [610, 457] on button "NEXT" at bounding box center [611, 469] width 103 height 40
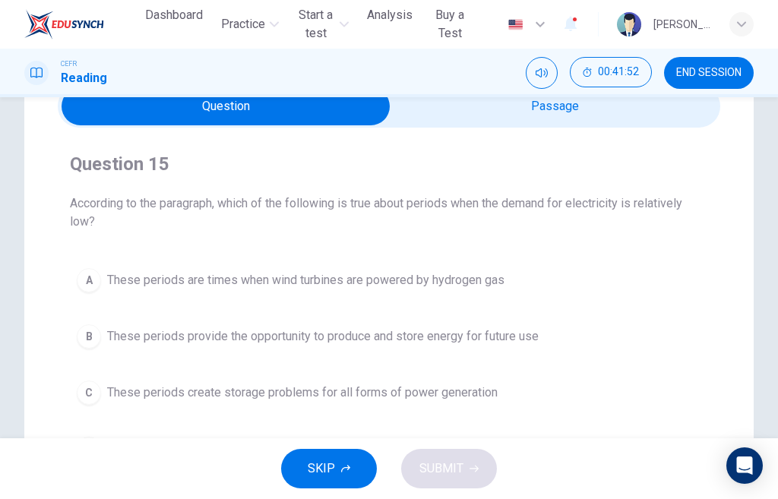
scroll to position [152, 0]
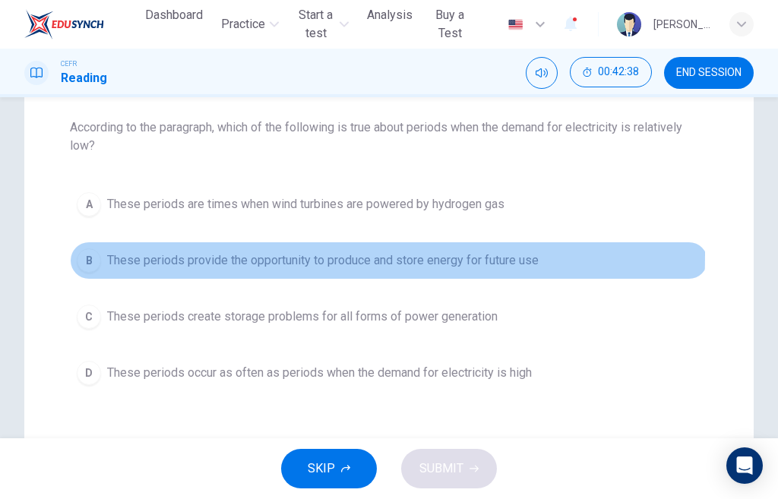
click at [82, 254] on div "B" at bounding box center [89, 261] width 24 height 24
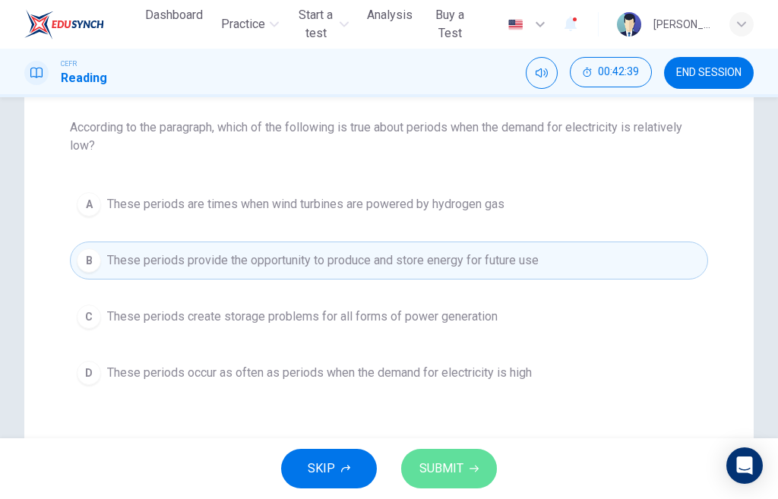
click at [426, 464] on span "SUBMIT" at bounding box center [441, 468] width 44 height 21
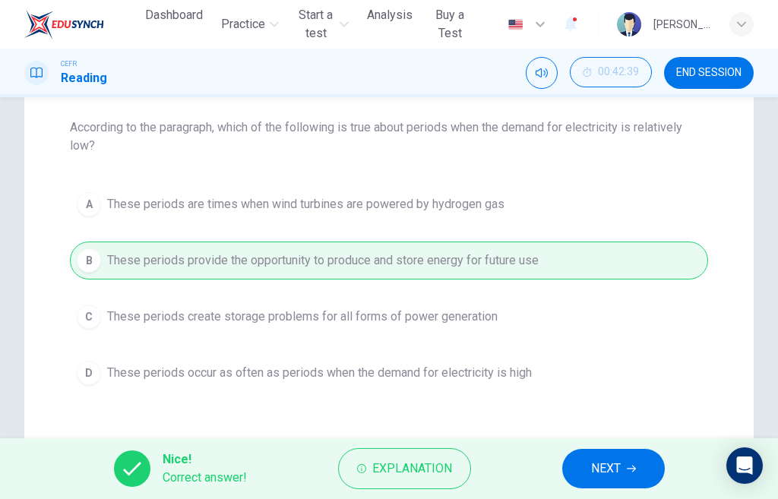
scroll to position [228, 0]
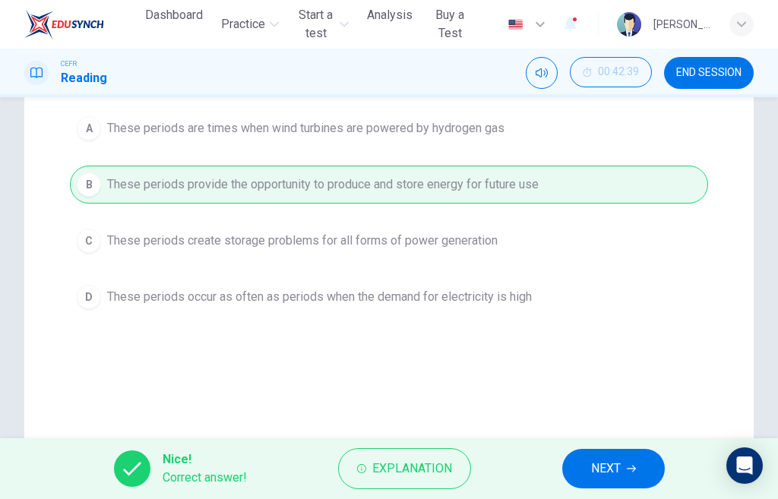
click at [573, 467] on button "NEXT" at bounding box center [613, 469] width 103 height 40
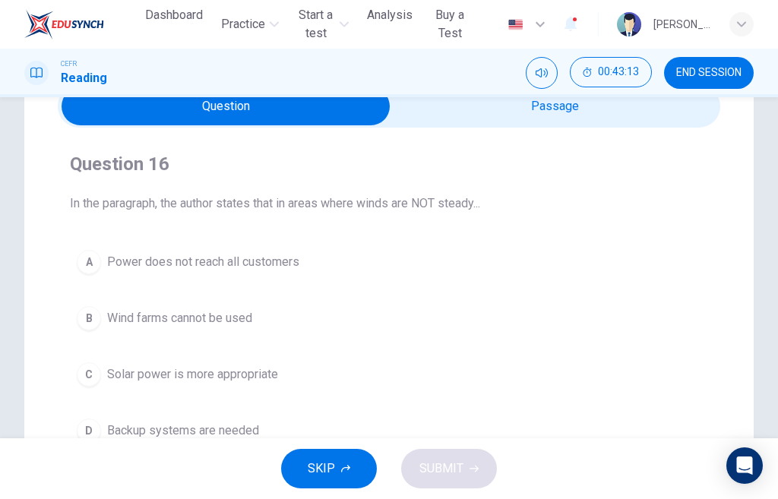
scroll to position [152, 0]
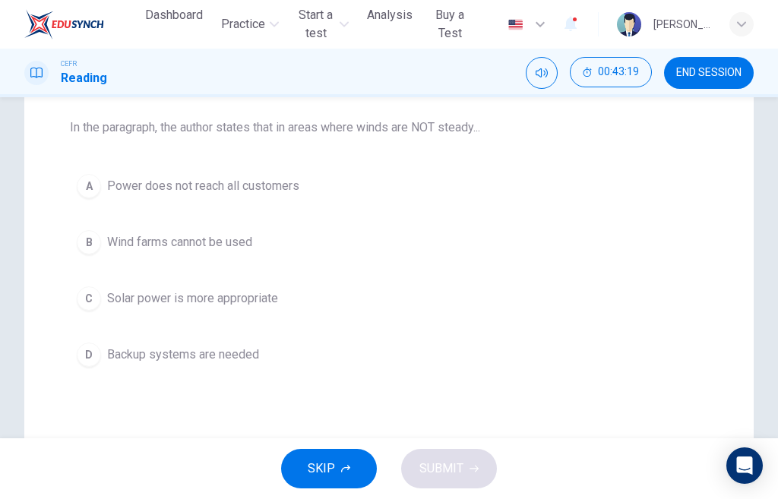
click at [97, 353] on div "D" at bounding box center [89, 355] width 24 height 24
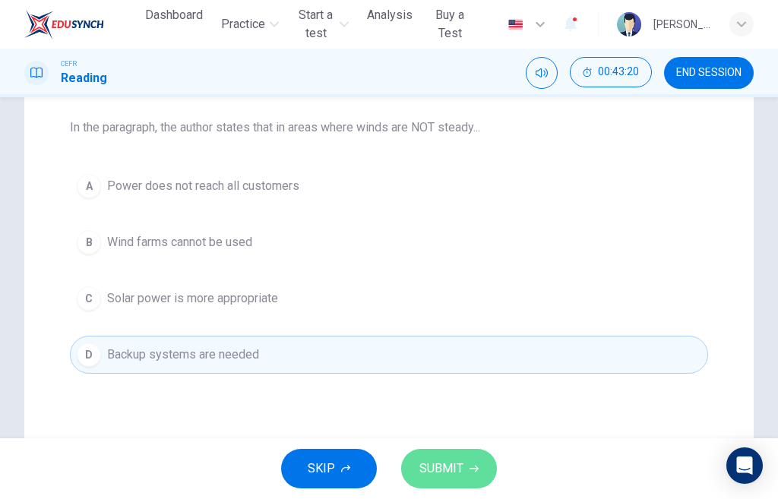
click at [440, 462] on span "SUBMIT" at bounding box center [441, 468] width 44 height 21
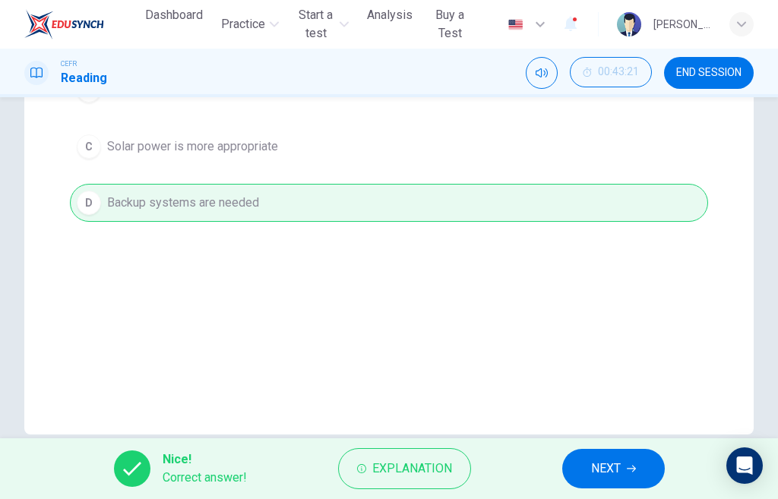
click at [601, 467] on span "NEXT" at bounding box center [606, 468] width 30 height 21
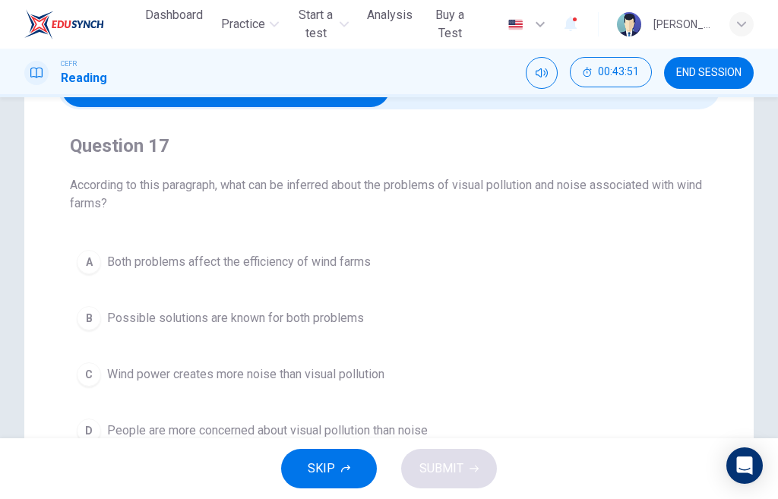
scroll to position [170, 0]
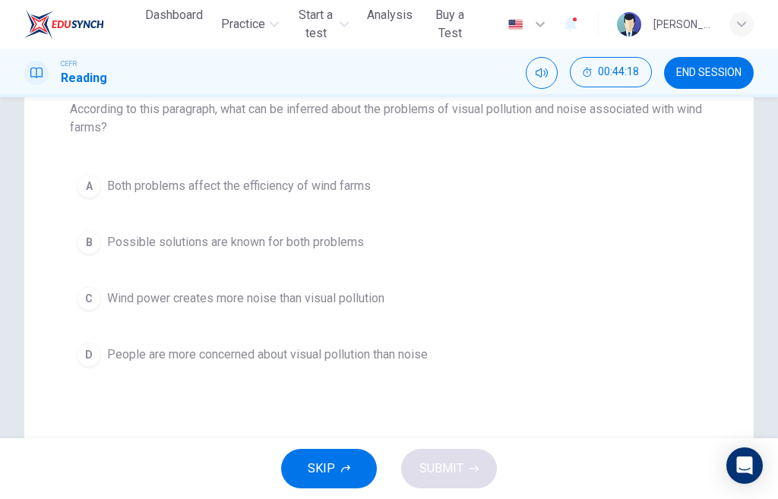
click at [95, 239] on div "B" at bounding box center [89, 242] width 24 height 24
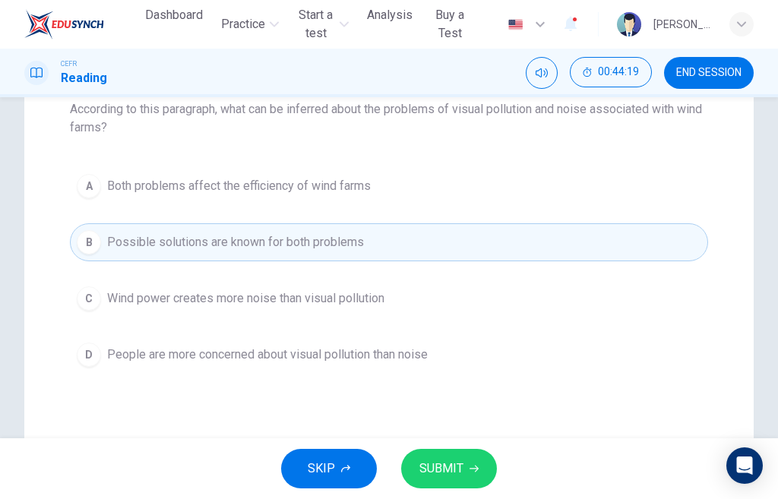
click at [457, 473] on span "SUBMIT" at bounding box center [441, 468] width 44 height 21
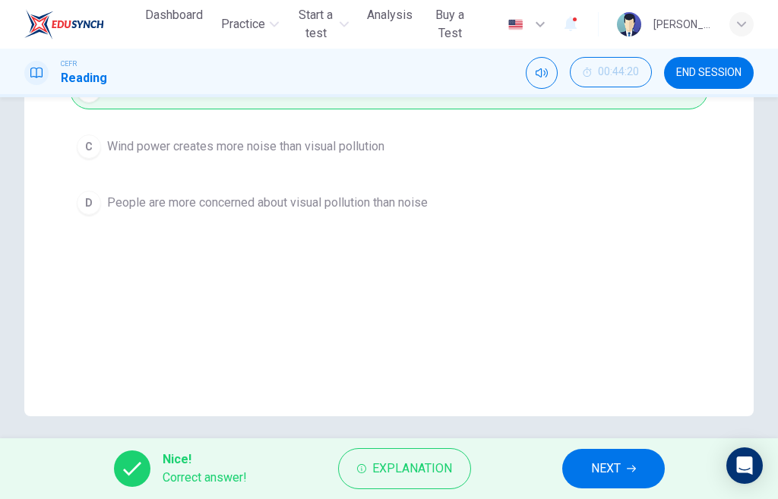
click at [597, 475] on span "NEXT" at bounding box center [606, 468] width 30 height 21
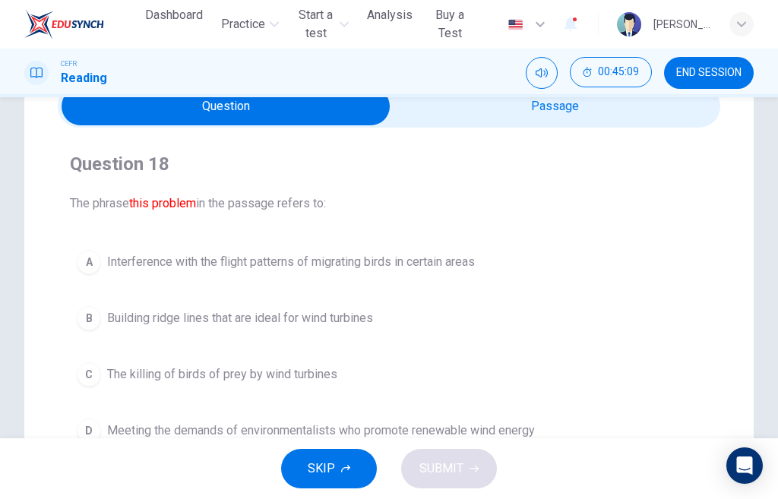
scroll to position [152, 0]
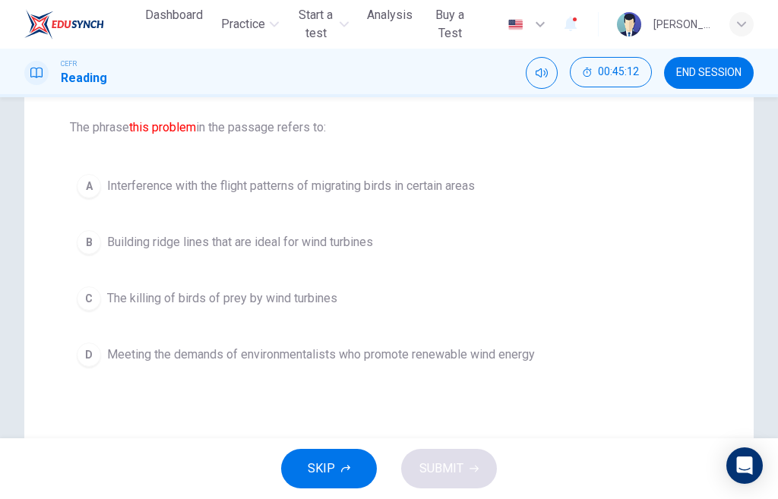
drag, startPoint x: 86, startPoint y: 296, endPoint x: 104, endPoint y: 296, distance: 18.2
click at [88, 296] on div "C" at bounding box center [89, 298] width 24 height 24
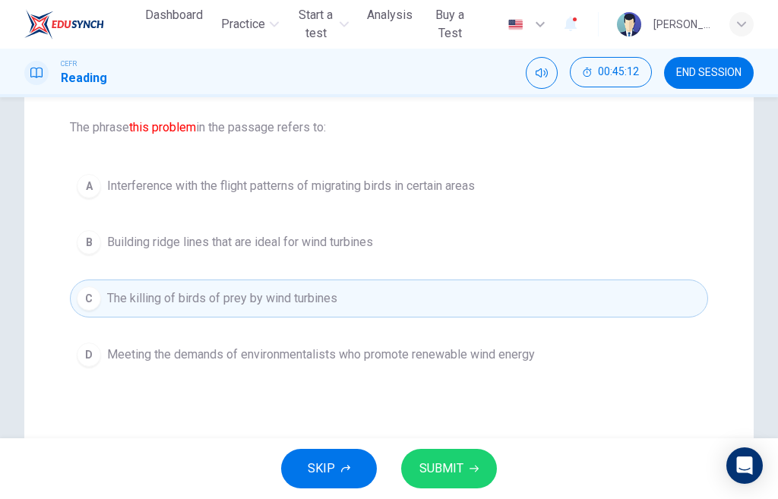
click at [419, 471] on span "SUBMIT" at bounding box center [441, 468] width 44 height 21
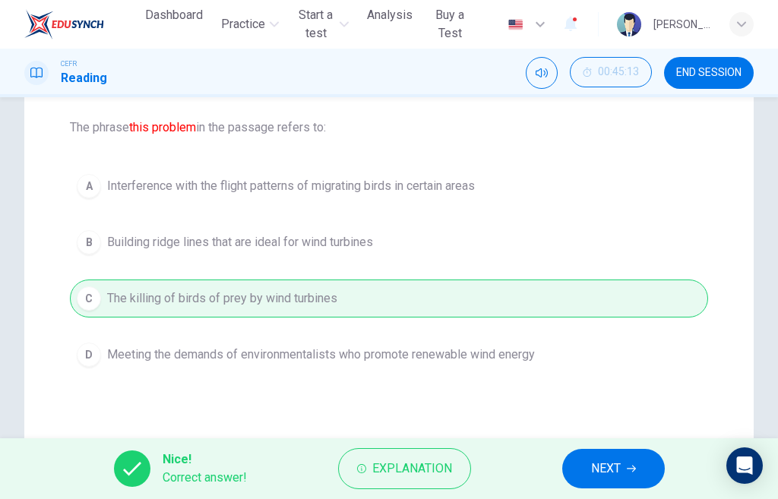
click at [618, 463] on span "NEXT" at bounding box center [606, 468] width 30 height 21
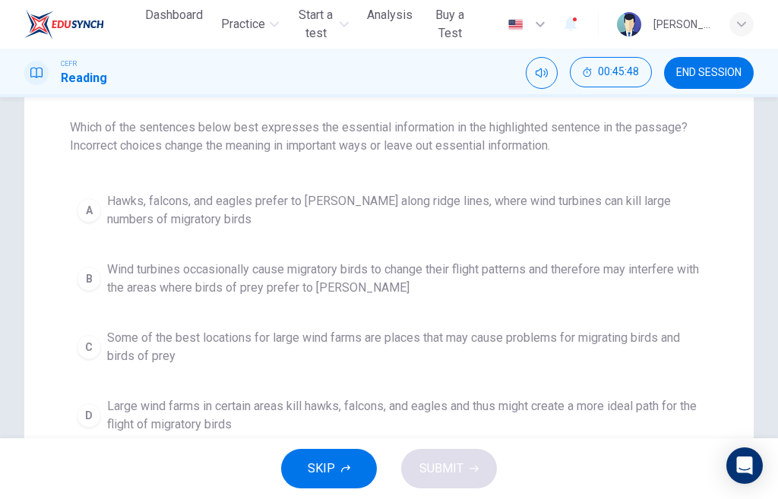
scroll to position [228, 0]
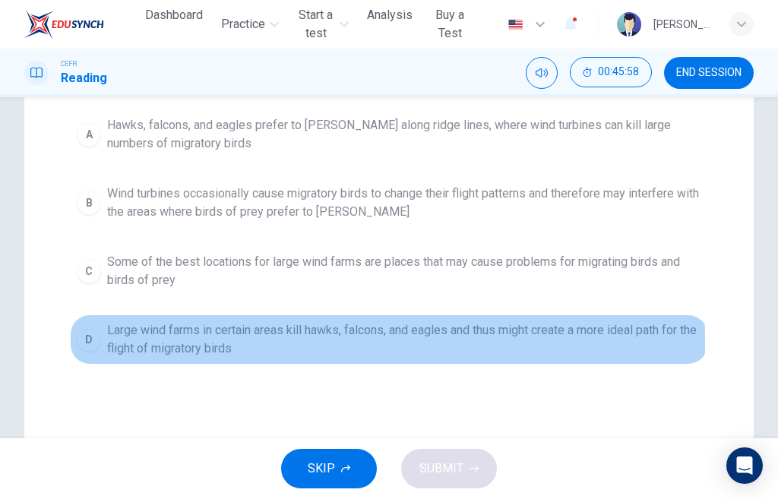
click at [99, 340] on div "D" at bounding box center [89, 340] width 24 height 24
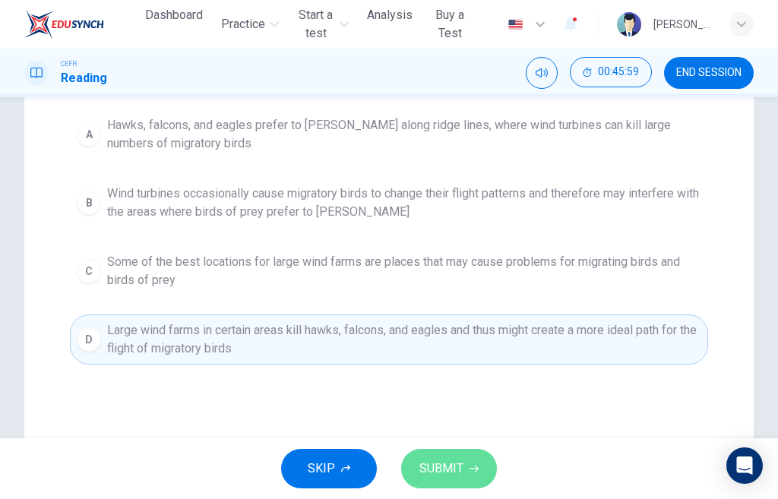
click at [459, 473] on span "SUBMIT" at bounding box center [441, 468] width 44 height 21
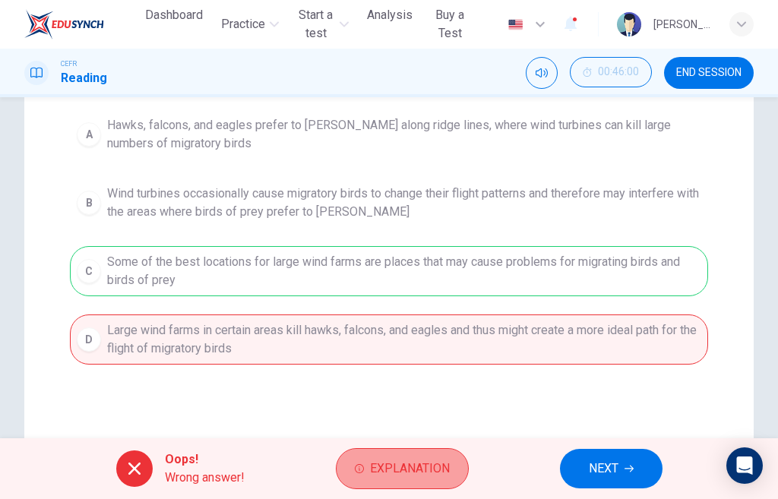
click at [408, 480] on button "Explanation" at bounding box center [402, 468] width 133 height 41
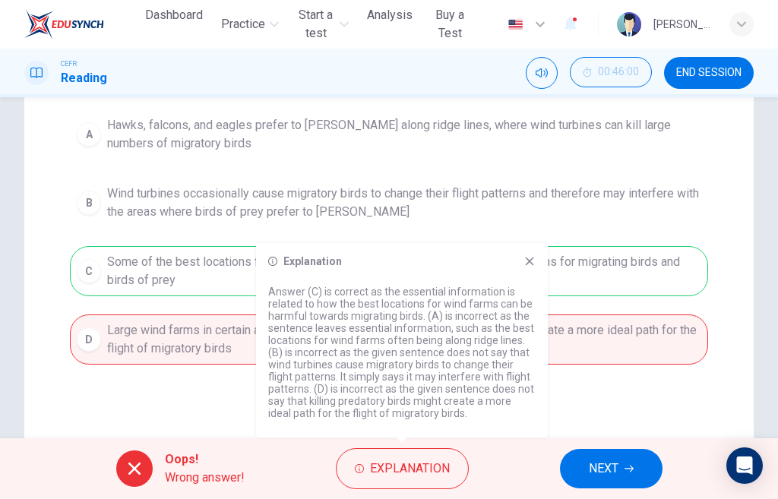
click at [565, 396] on div "Question 19 Which of the sentences below best expresses the essential informati…" at bounding box center [389, 205] width 730 height 611
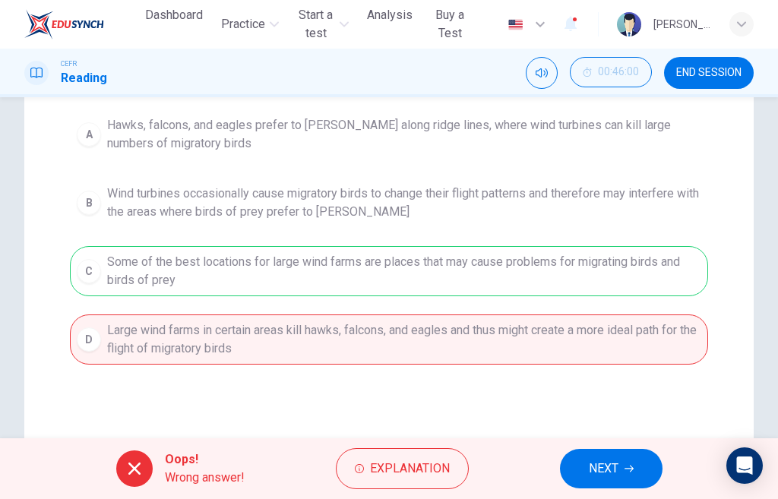
click at [609, 476] on span "NEXT" at bounding box center [604, 468] width 30 height 21
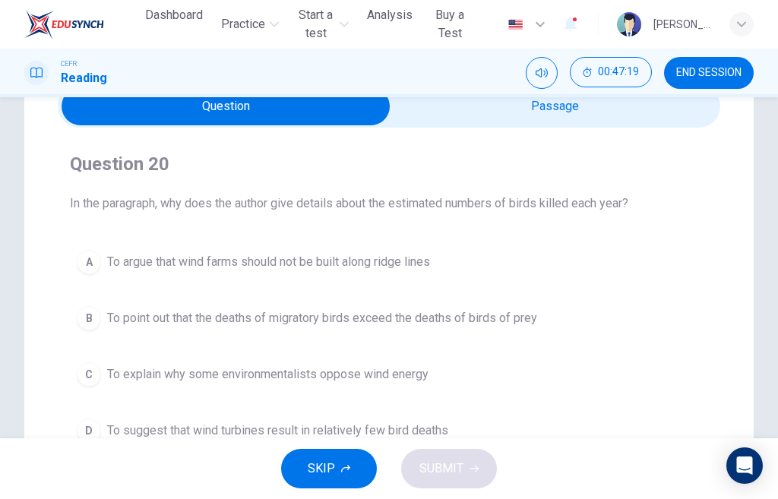
scroll to position [152, 0]
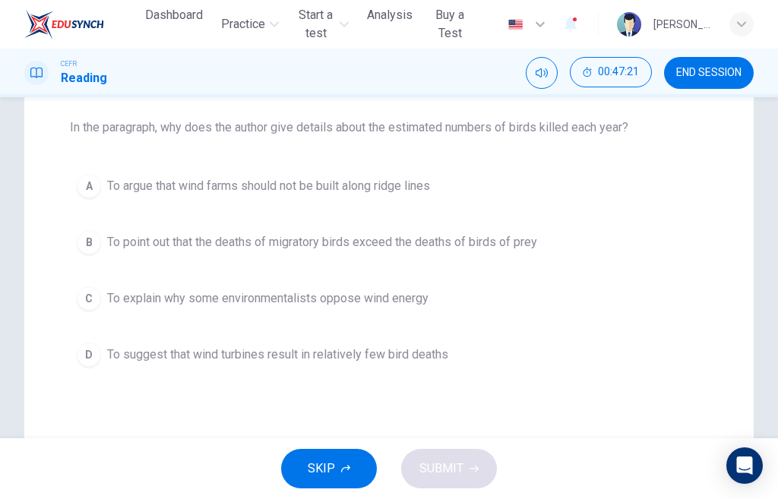
click at [90, 293] on div "C" at bounding box center [89, 298] width 24 height 24
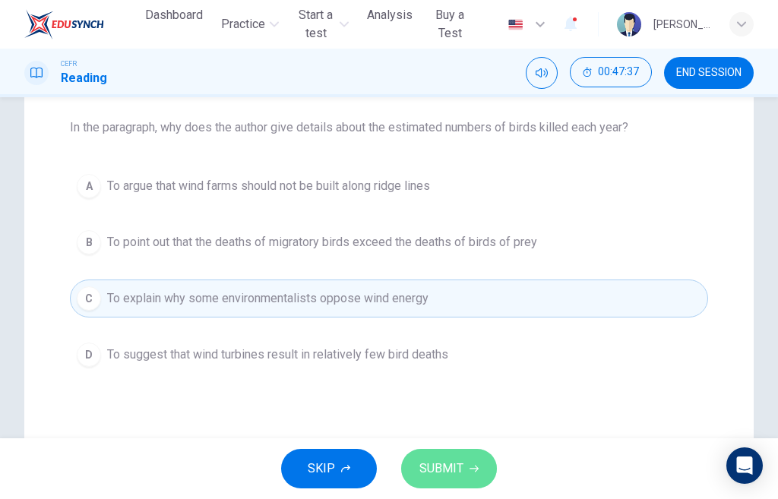
click at [460, 470] on span "SUBMIT" at bounding box center [441, 468] width 44 height 21
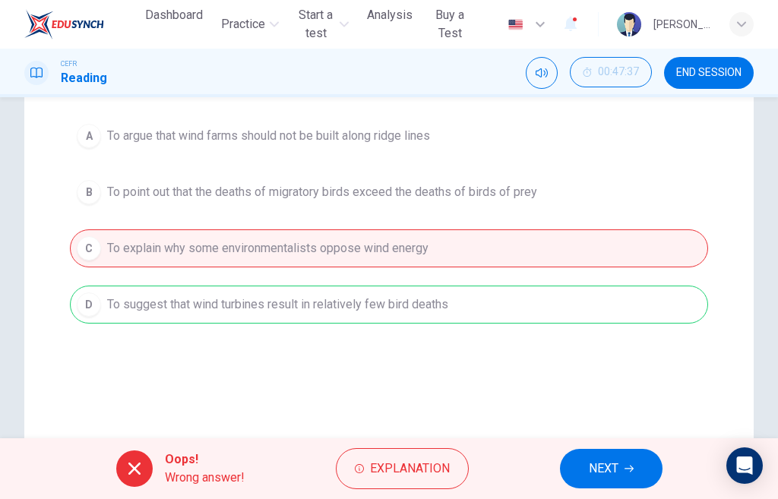
scroll to position [228, 0]
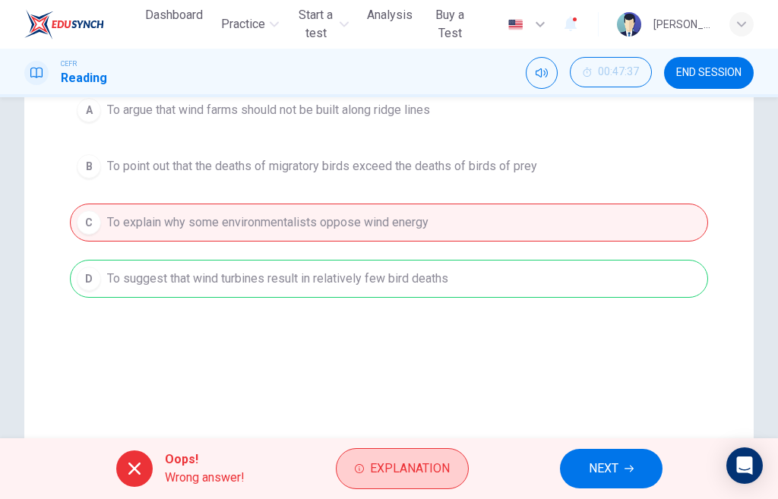
click at [409, 470] on span "Explanation" at bounding box center [410, 468] width 80 height 21
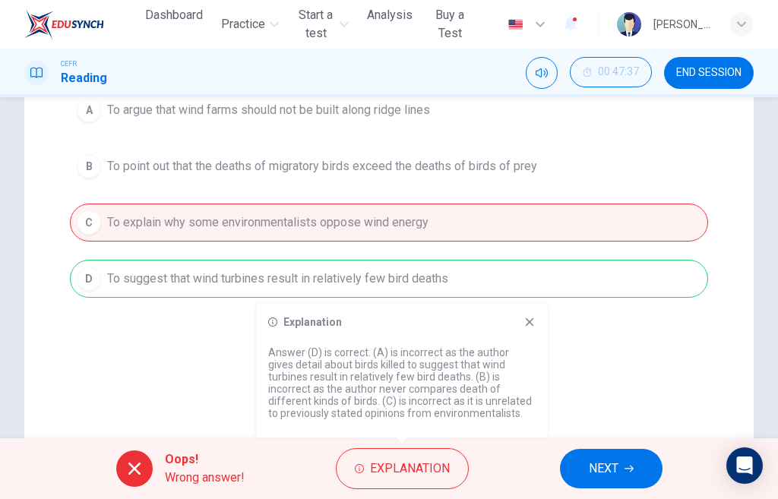
click at [224, 376] on div "Question 20 In the paragraph, why does the author give details about the estima…" at bounding box center [389, 205] width 730 height 611
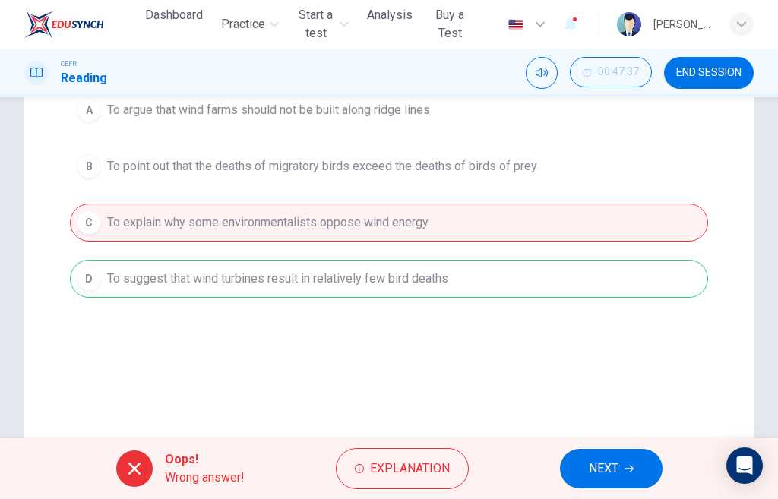
click at [626, 473] on button "NEXT" at bounding box center [611, 469] width 103 height 40
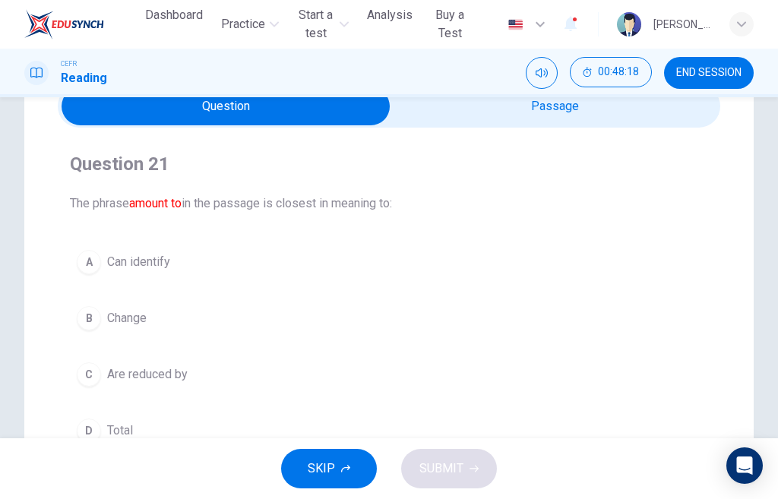
scroll to position [152, 0]
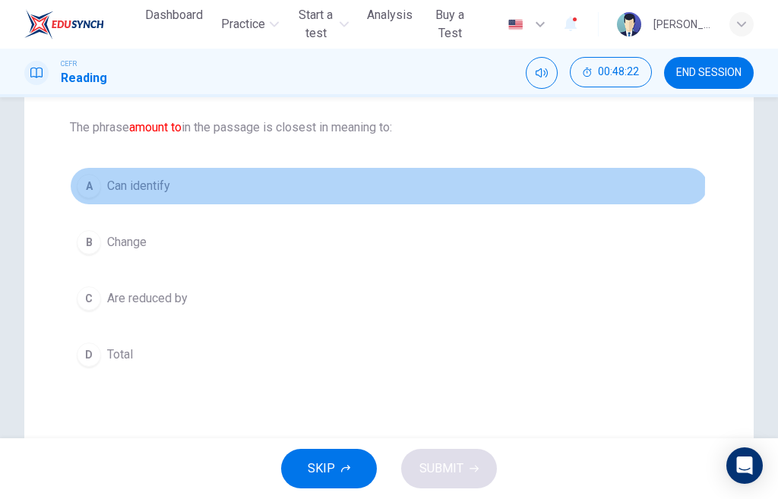
click at [92, 181] on div "A" at bounding box center [89, 186] width 24 height 24
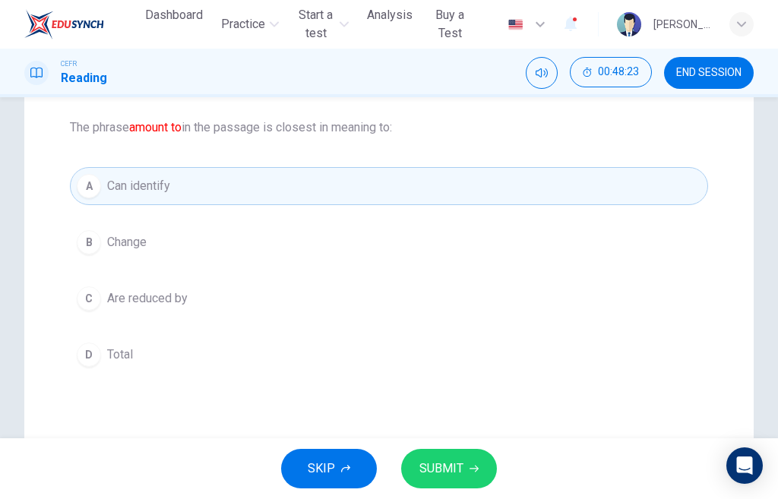
click at [444, 457] on button "SUBMIT" at bounding box center [449, 469] width 96 height 40
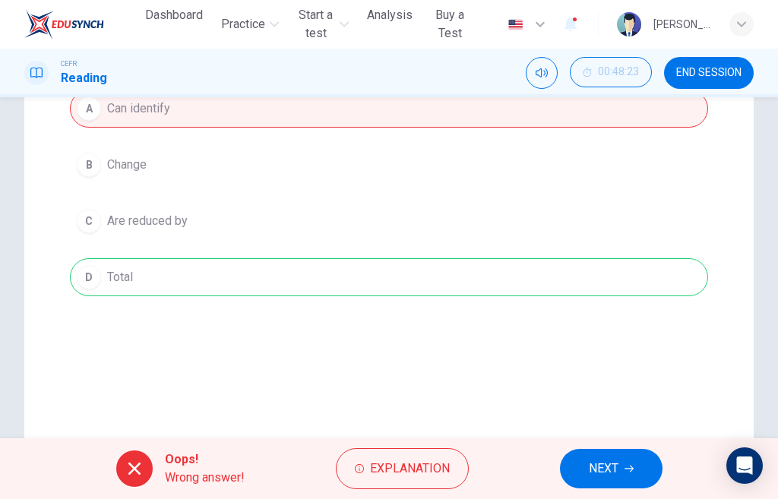
scroll to position [304, 0]
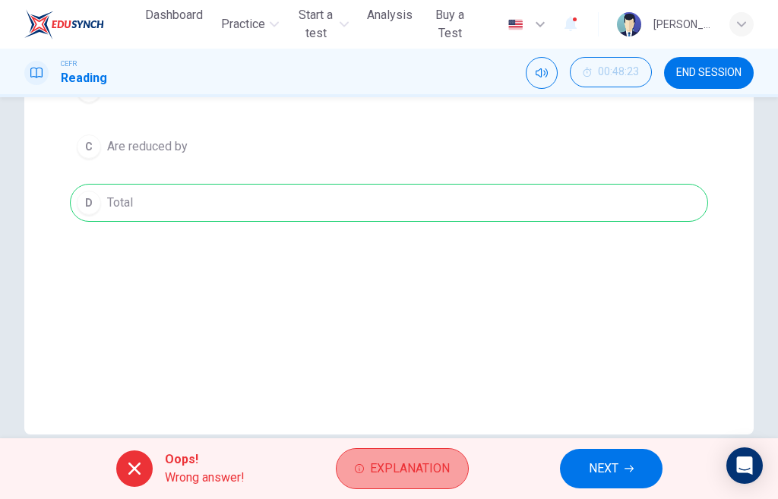
click at [437, 464] on span "Explanation" at bounding box center [410, 468] width 80 height 21
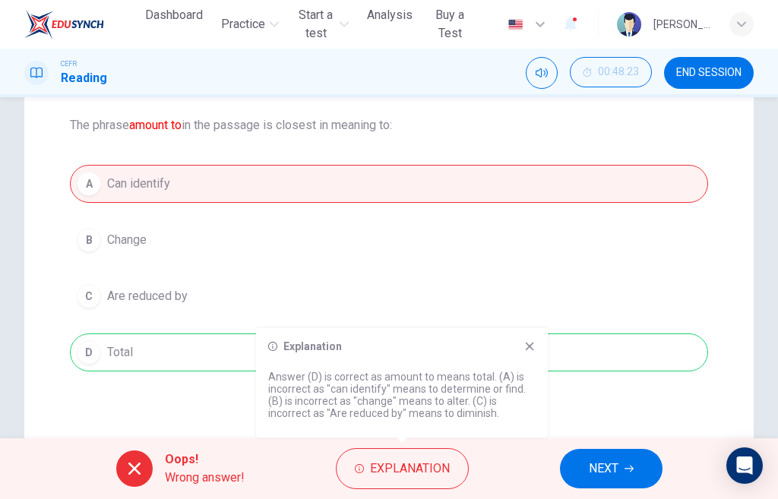
scroll to position [152, 0]
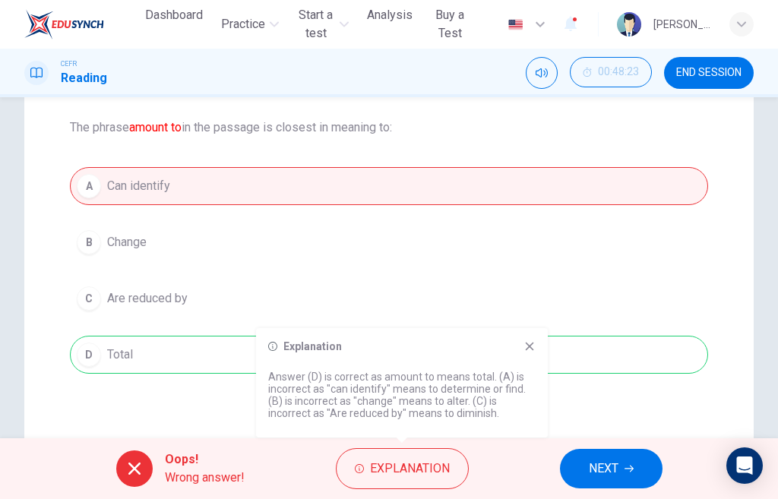
click at [607, 469] on span "NEXT" at bounding box center [604, 468] width 30 height 21
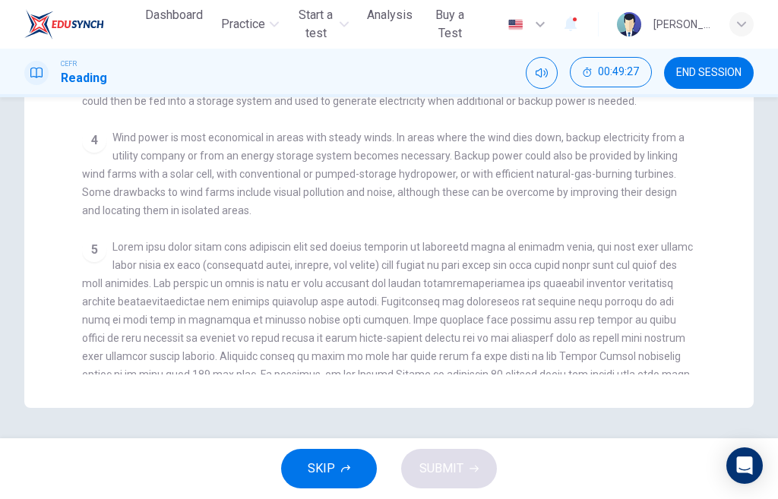
scroll to position [0, 0]
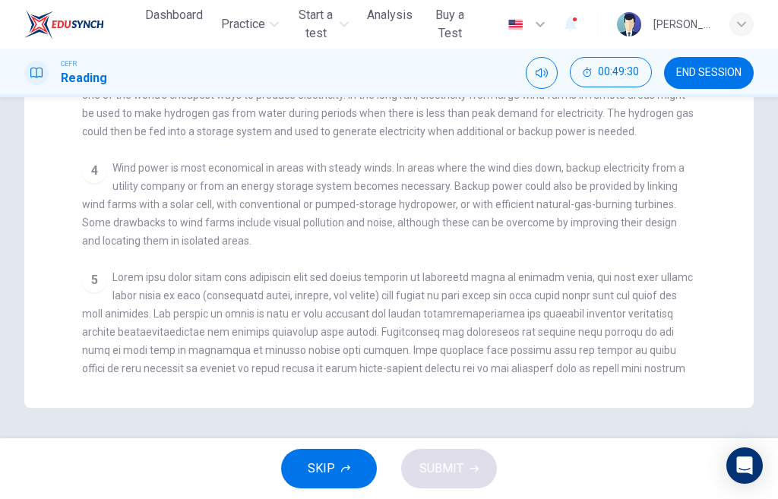
drag, startPoint x: 774, startPoint y: 310, endPoint x: 777, endPoint y: 152, distance: 158.1
click at [777, 152] on div "Question 22 The word project in the passage is closest in meaning to: A Estimat…" at bounding box center [389, 267] width 778 height 341
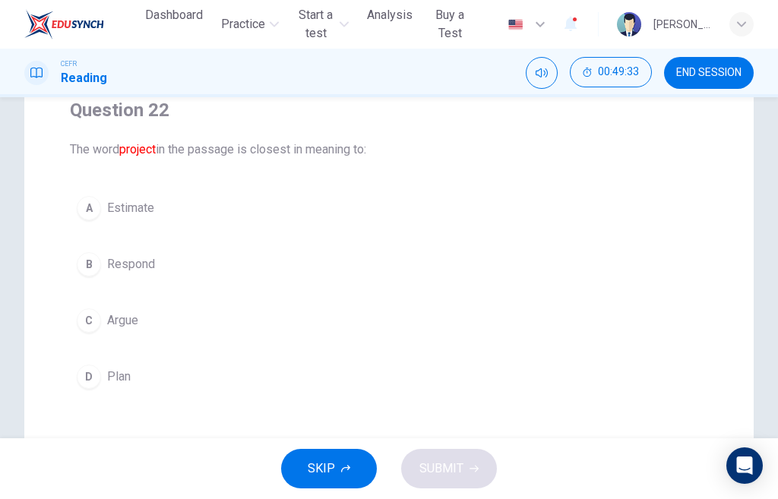
scroll to position [152, 0]
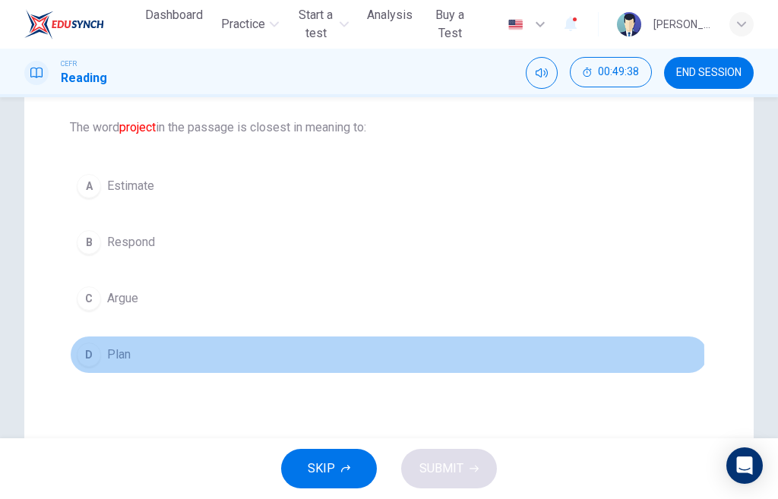
click at [99, 357] on div "D" at bounding box center [89, 355] width 24 height 24
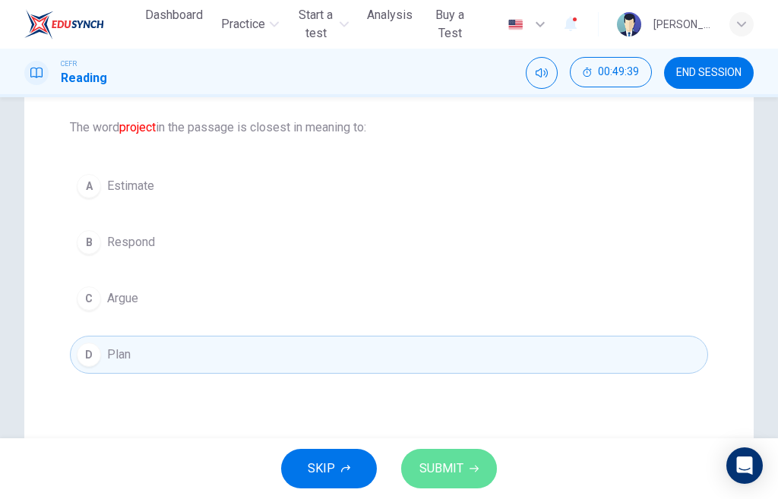
click at [451, 466] on span "SUBMIT" at bounding box center [441, 468] width 44 height 21
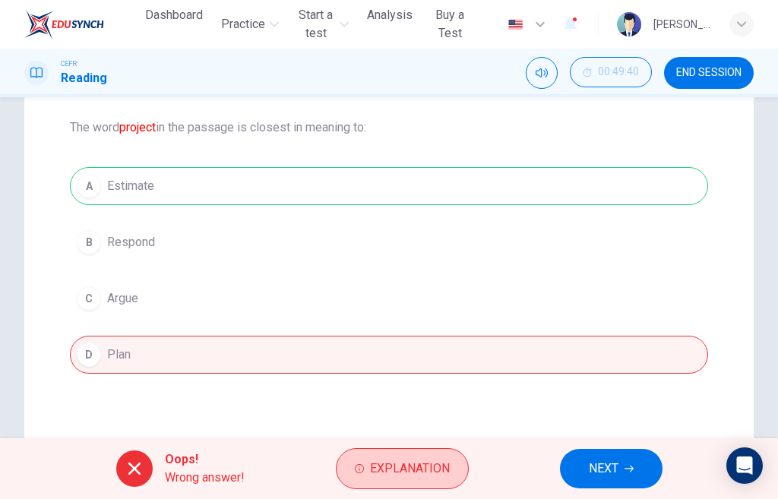
scroll to position [228, 0]
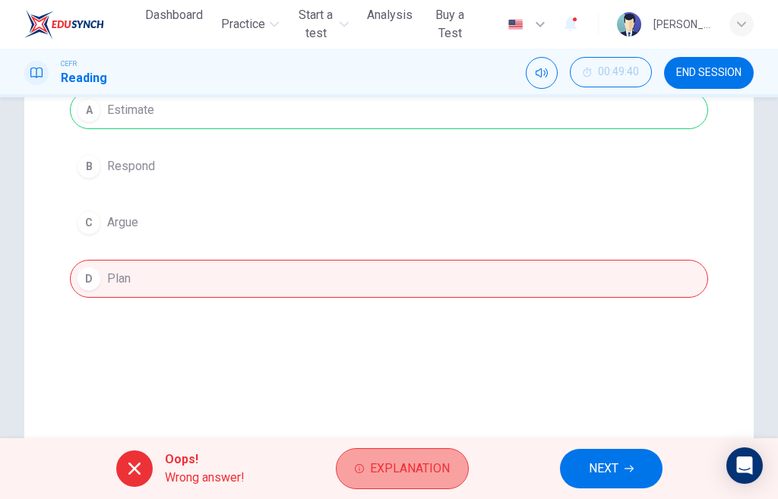
click at [400, 478] on span "Explanation" at bounding box center [410, 468] width 80 height 21
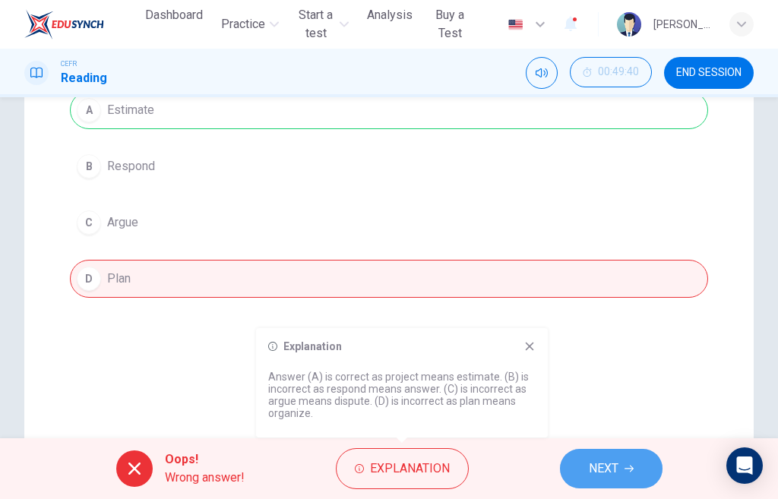
click at [596, 476] on span "NEXT" at bounding box center [604, 468] width 30 height 21
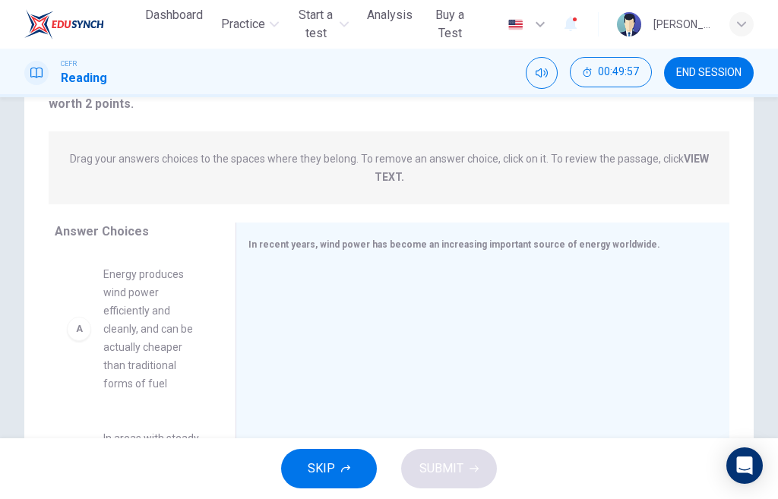
scroll to position [176, 0]
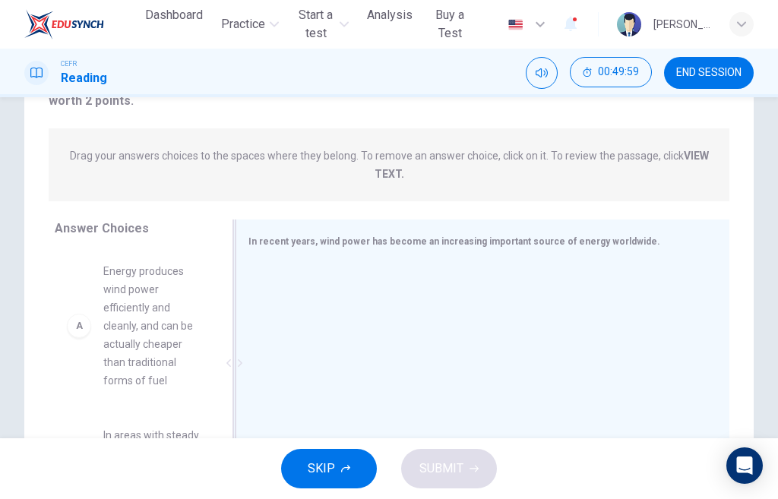
click at [324, 244] on span "In recent years, wind power has become an increasing important source of energy…" at bounding box center [455, 241] width 412 height 11
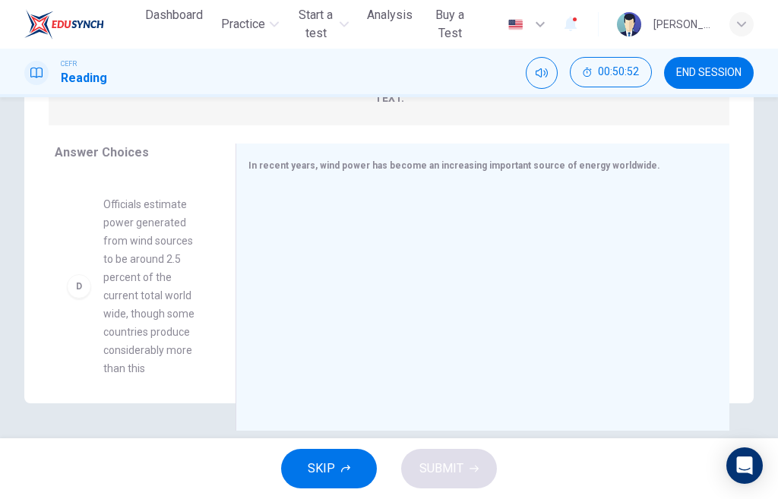
scroll to position [687, 0]
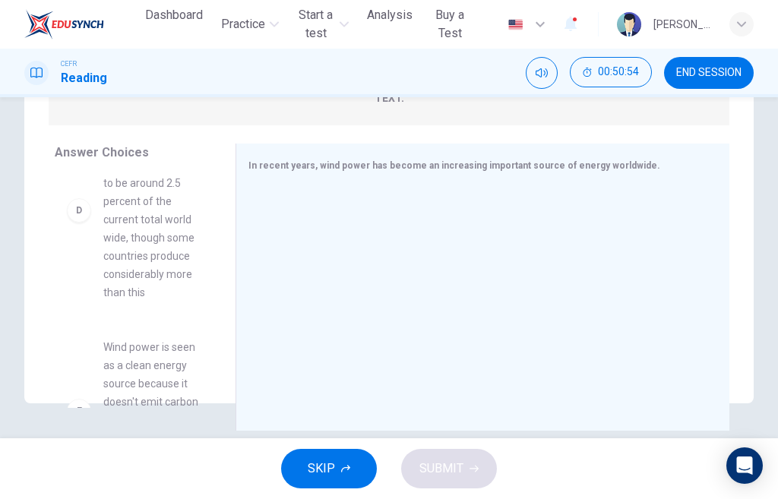
click at [85, 223] on div "D" at bounding box center [79, 210] width 24 height 24
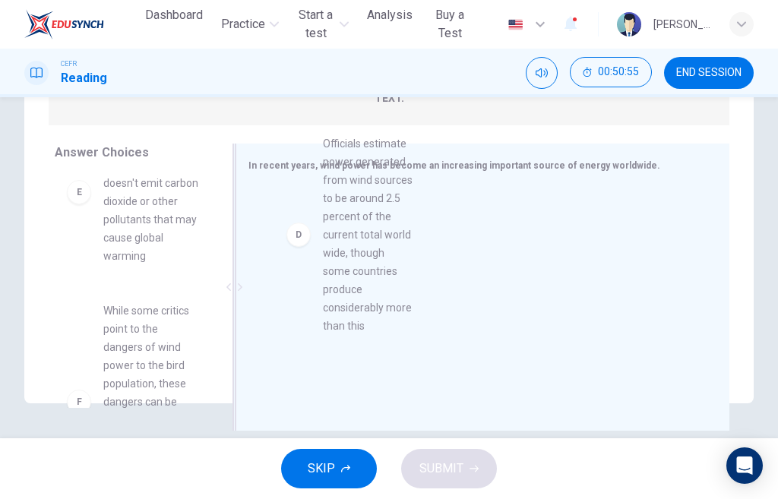
drag, startPoint x: 85, startPoint y: 247, endPoint x: 318, endPoint y: 244, distance: 233.3
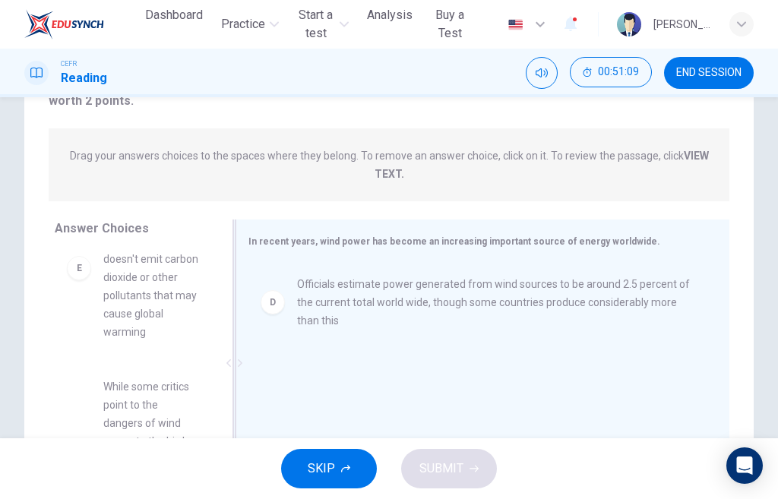
scroll to position [100, 0]
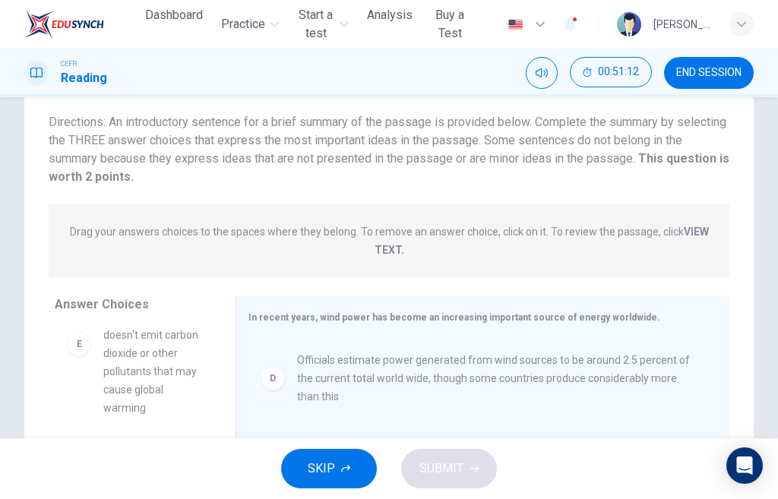
drag, startPoint x: 218, startPoint y: 381, endPoint x: 212, endPoint y: 476, distance: 94.4
click at [212, 476] on div "Dashboard Practice Start a test Analysis Buy a Test English ** ​ [PERSON_NAME] …" at bounding box center [389, 249] width 778 height 499
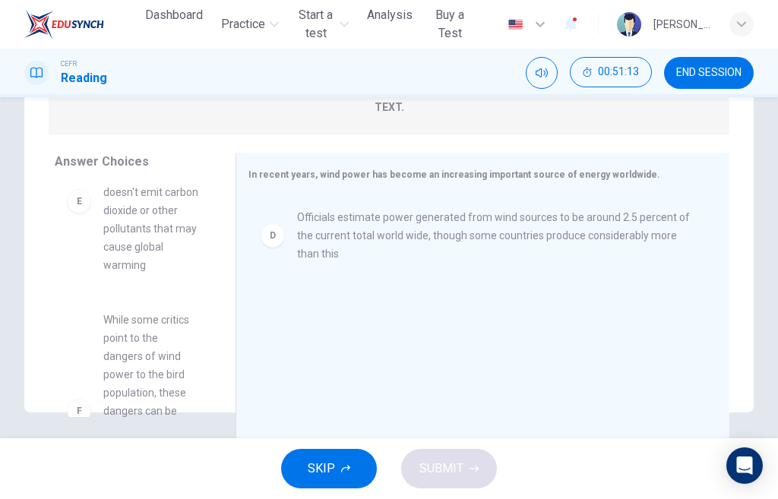
scroll to position [252, 0]
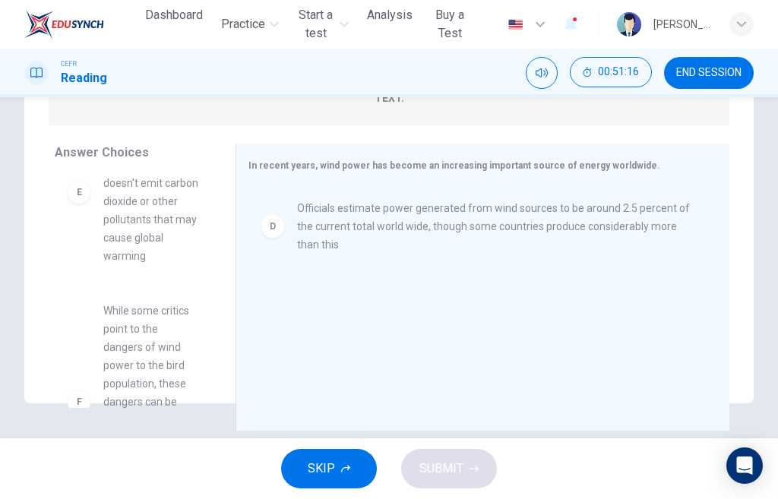
drag, startPoint x: 216, startPoint y: 354, endPoint x: 217, endPoint y: 410, distance: 56.2
click at [217, 410] on div "Answer Choices A Energy produces wind power efficiently and cleanly, and can be…" at bounding box center [129, 291] width 211 height 295
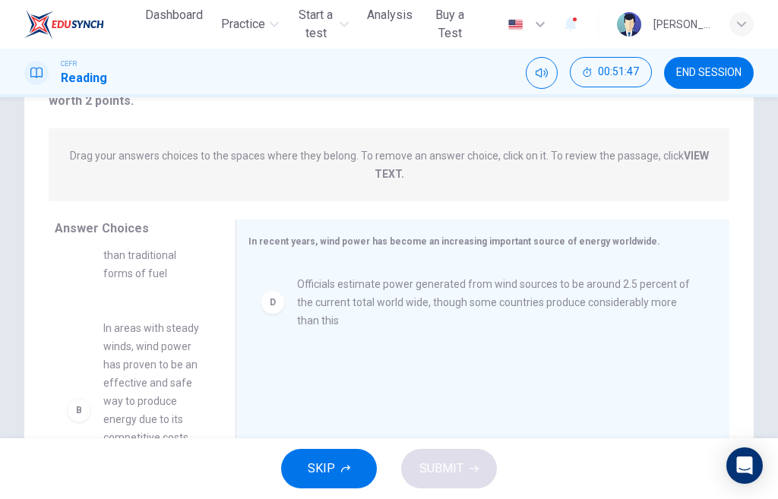
scroll to position [0, 0]
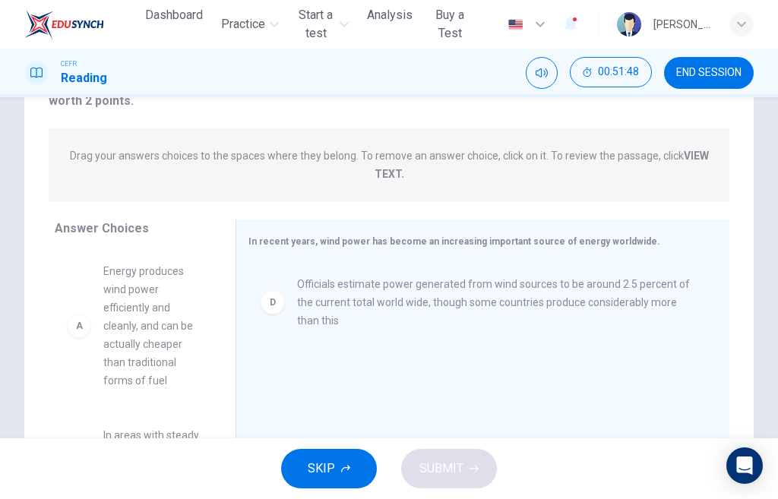
click at [125, 307] on span "Energy produces wind power efficiently and cleanly, and can be actually cheaper…" at bounding box center [151, 326] width 96 height 128
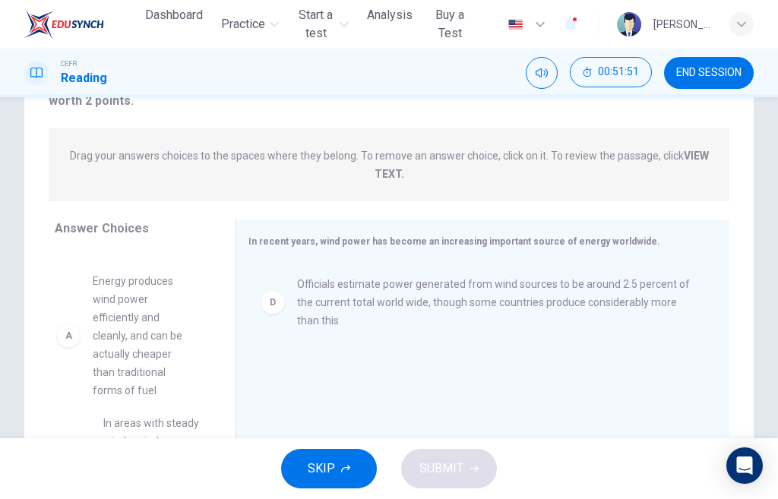
drag, startPoint x: 125, startPoint y: 307, endPoint x: 128, endPoint y: 322, distance: 15.5
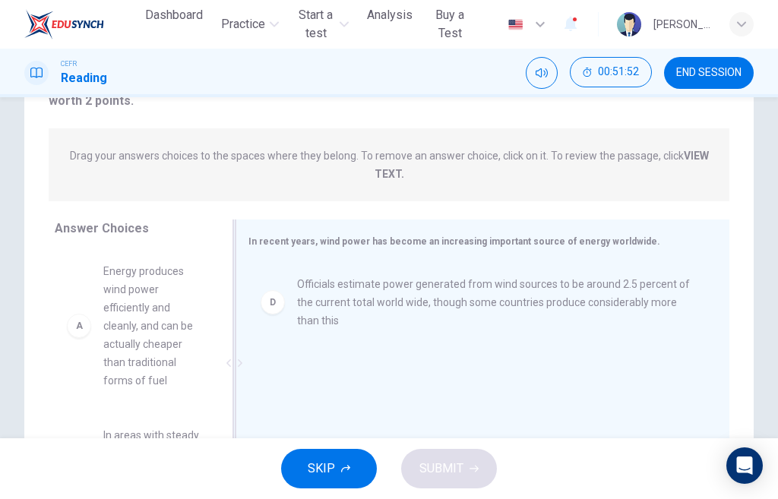
scroll to position [252, 0]
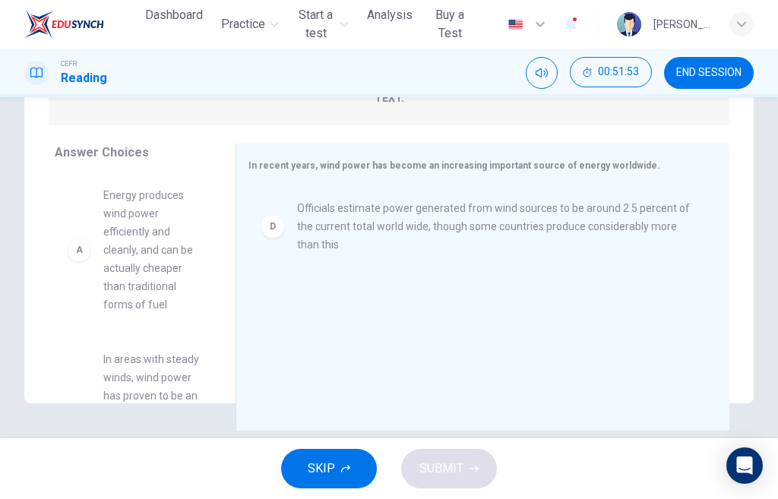
click at [418, 470] on div "SKIP SUBMIT" at bounding box center [389, 468] width 778 height 61
click at [432, 470] on div "SKIP SUBMIT" at bounding box center [389, 468] width 778 height 61
drag, startPoint x: 218, startPoint y: 207, endPoint x: 215, endPoint y: 315, distance: 108.0
click at [215, 315] on div "A Energy produces wind power efficiently and cleanly, and can be actually cheap…" at bounding box center [139, 291] width 169 height 234
click at [277, 230] on div "D" at bounding box center [273, 226] width 24 height 24
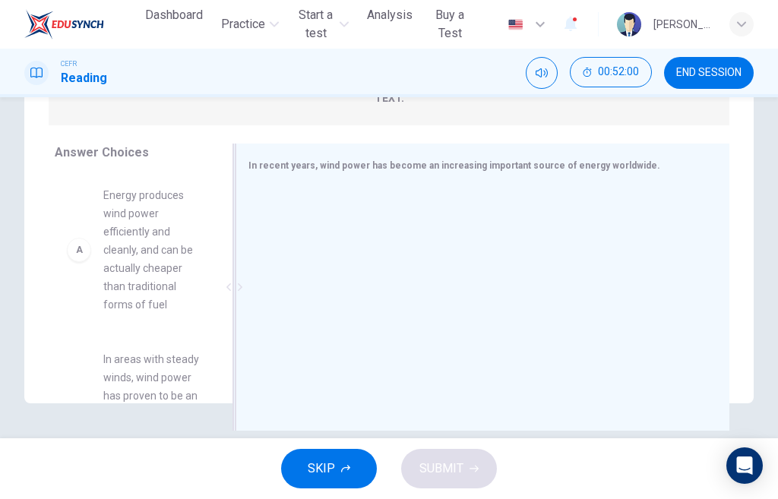
drag, startPoint x: 217, startPoint y: 204, endPoint x: 221, endPoint y: 344, distance: 140.6
click at [221, 344] on div "A Energy produces wind power efficiently and cleanly, and can be actually cheap…" at bounding box center [139, 291] width 169 height 234
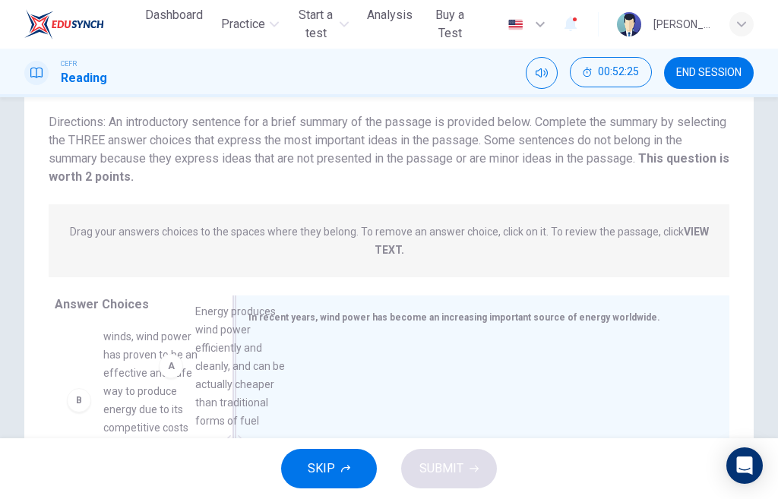
scroll to position [19, 0]
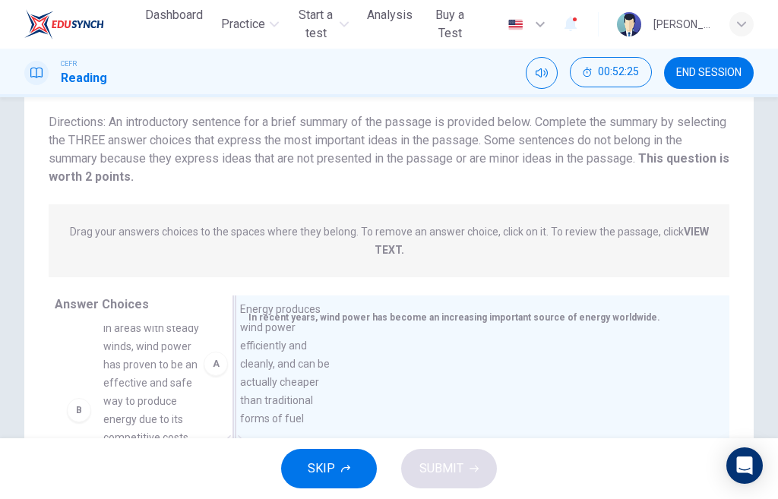
drag, startPoint x: 151, startPoint y: 397, endPoint x: 298, endPoint y: 383, distance: 147.4
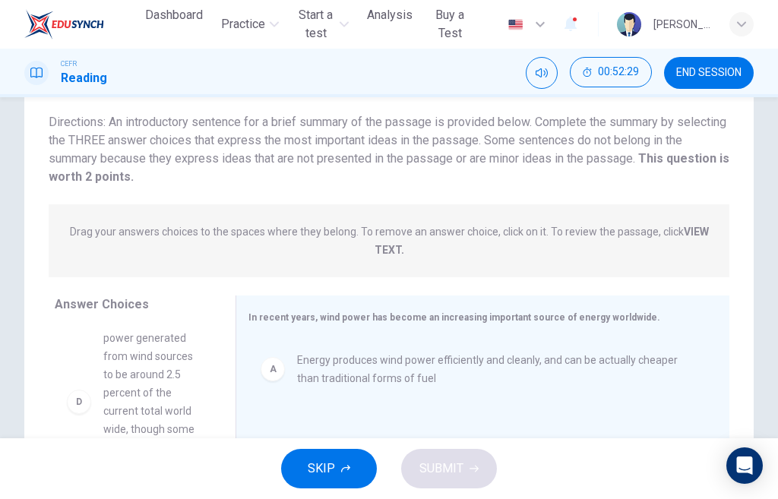
scroll to position [538, 0]
click at [150, 381] on span "Officials estimate power generated from wind sources to be around 2.5 percent o…" at bounding box center [151, 347] width 96 height 182
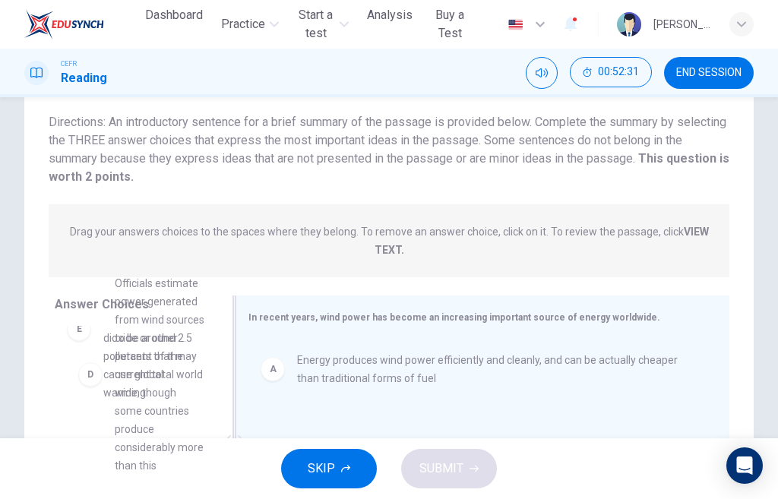
scroll to position [533, 0]
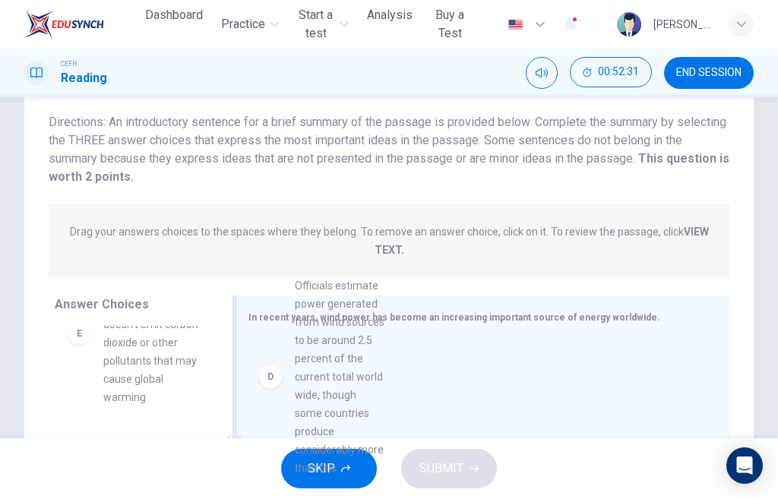
drag, startPoint x: 147, startPoint y: 381, endPoint x: 350, endPoint y: 384, distance: 202.9
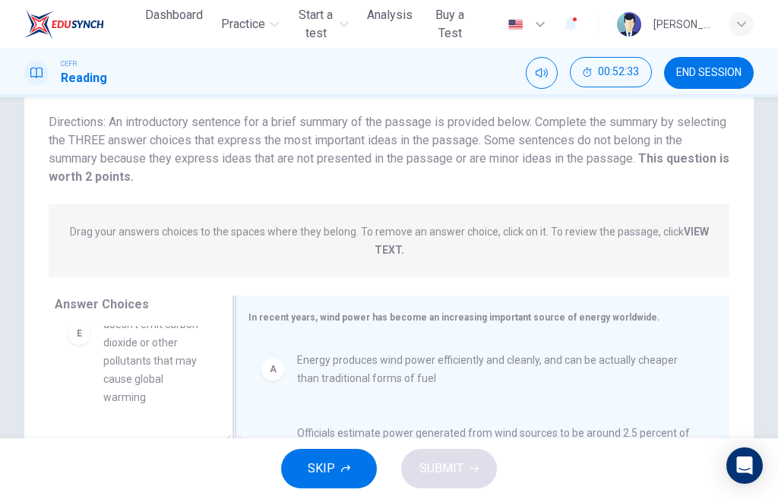
scroll to position [252, 0]
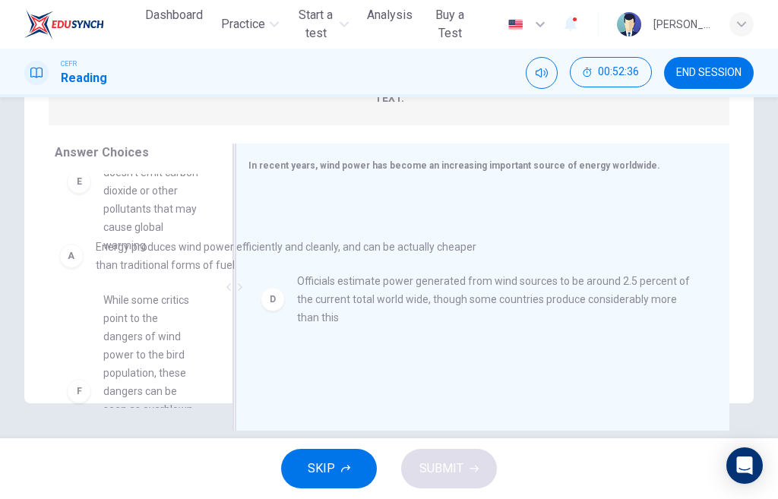
drag, startPoint x: 323, startPoint y: 214, endPoint x: 117, endPoint y: 253, distance: 209.7
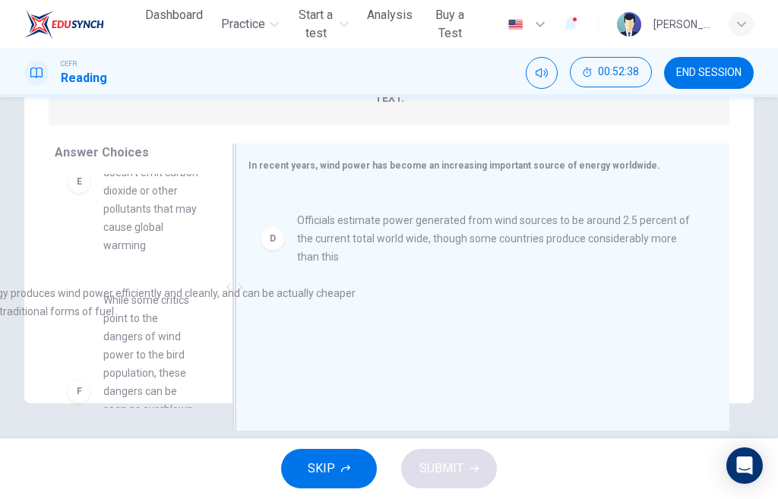
drag, startPoint x: 337, startPoint y: 217, endPoint x: 6, endPoint y: 307, distance: 343.5
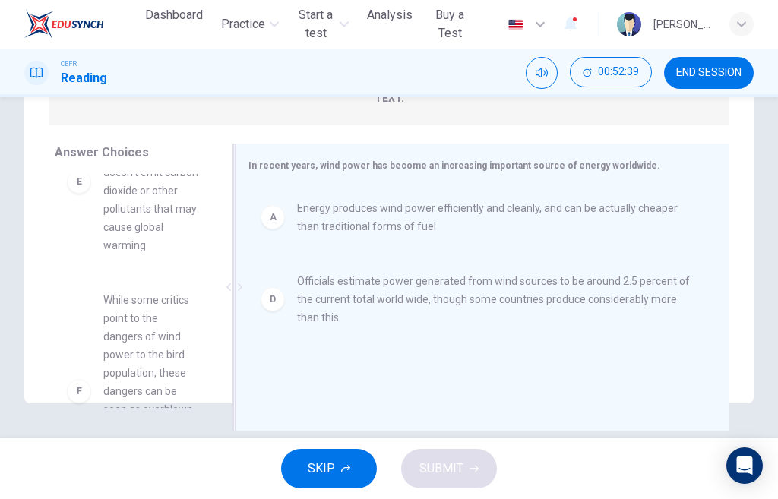
click at [375, 228] on span "Energy produces wind power efficiently and cleanly, and can be actually cheaper…" at bounding box center [495, 217] width 396 height 36
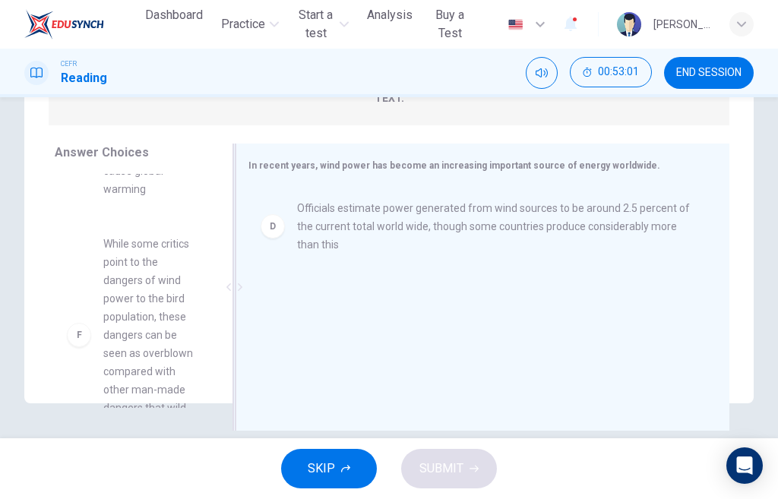
scroll to position [830, 0]
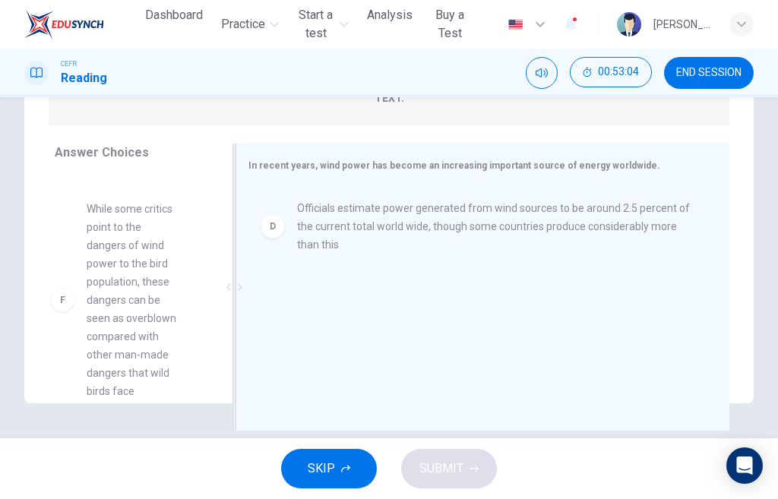
drag, startPoint x: 146, startPoint y: 337, endPoint x: 132, endPoint y: 341, distance: 14.2
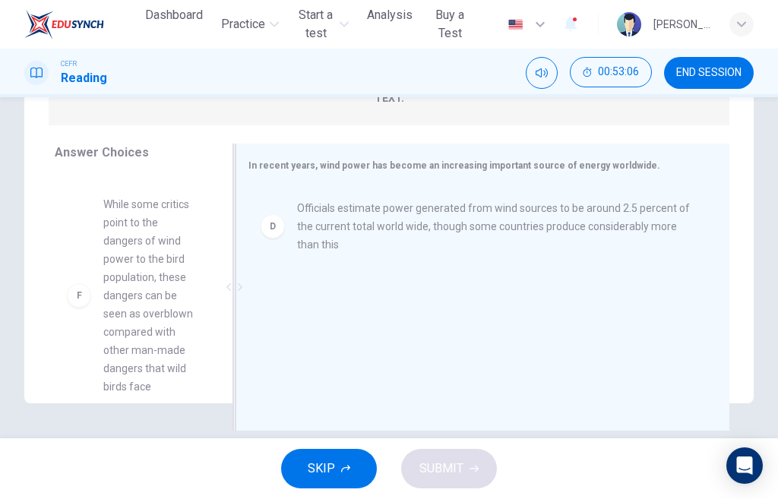
click at [345, 468] on icon "button" at bounding box center [345, 469] width 9 height 8
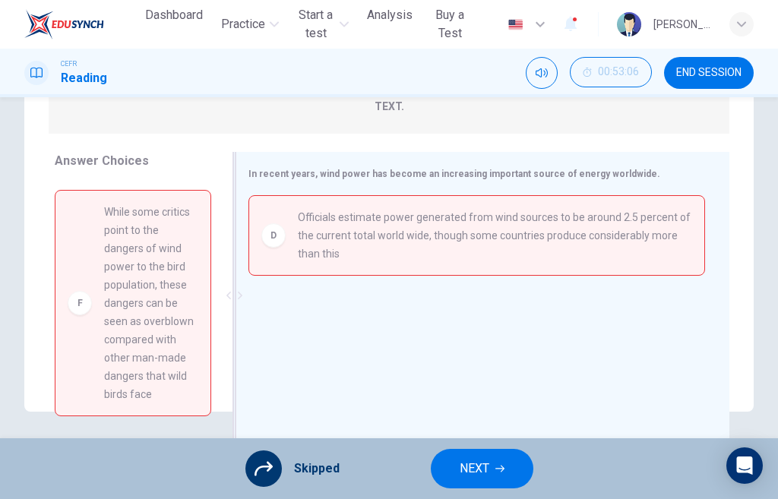
scroll to position [252, 0]
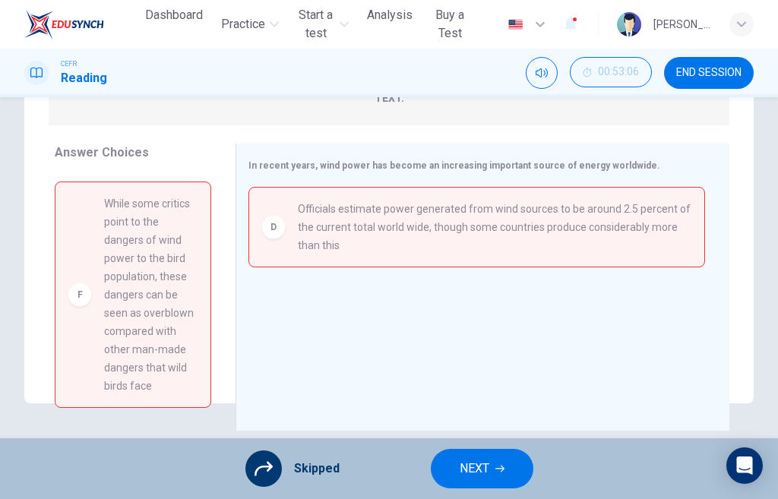
click at [483, 479] on span "NEXT" at bounding box center [475, 468] width 30 height 21
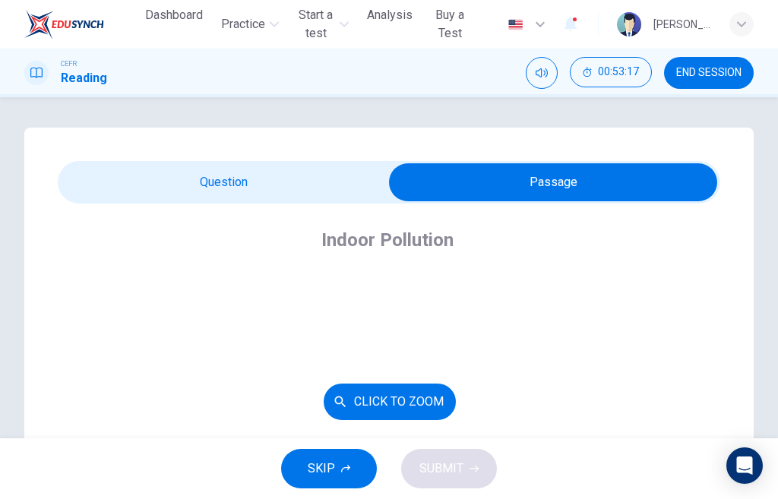
scroll to position [76, 0]
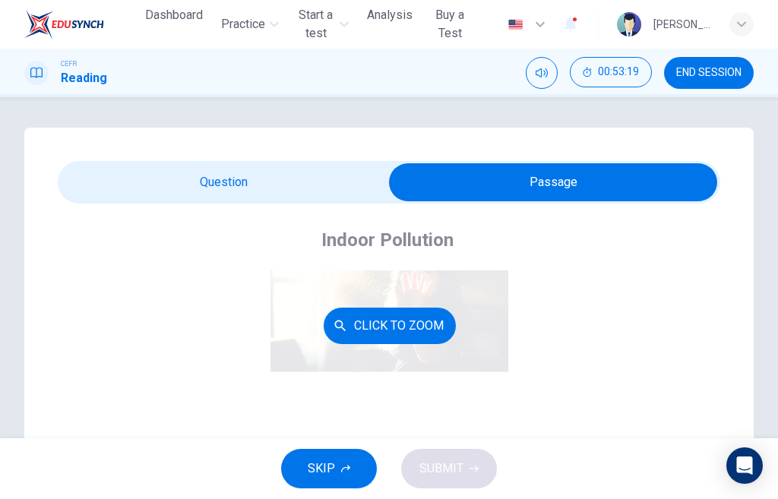
click at [567, 273] on div "Click to Zoom" at bounding box center [389, 326] width 615 height 262
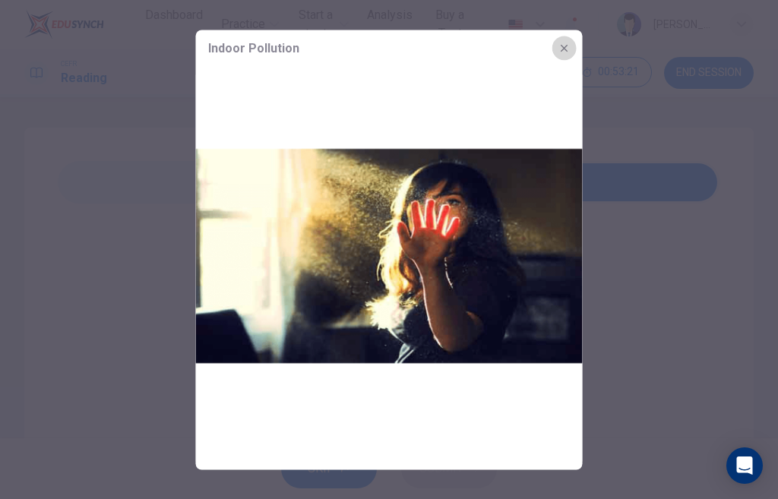
click at [568, 44] on icon "button" at bounding box center [565, 48] width 12 height 12
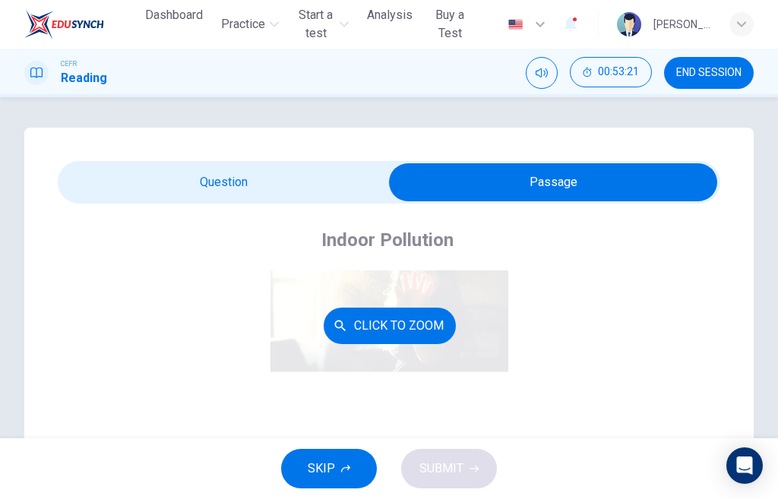
scroll to position [0, 0]
